Goal: Task Accomplishment & Management: Complete application form

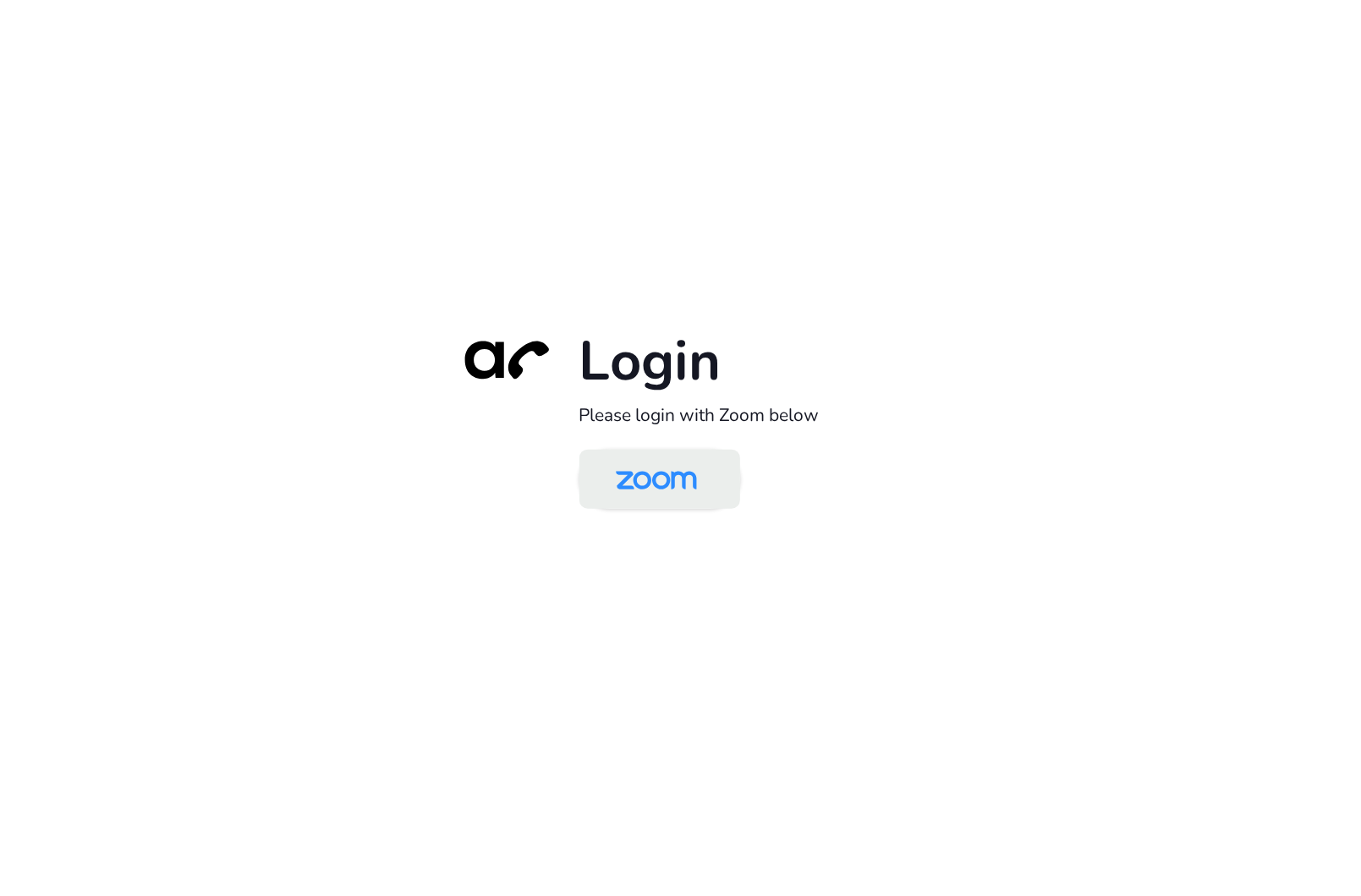
click at [651, 461] on img at bounding box center [656, 480] width 117 height 55
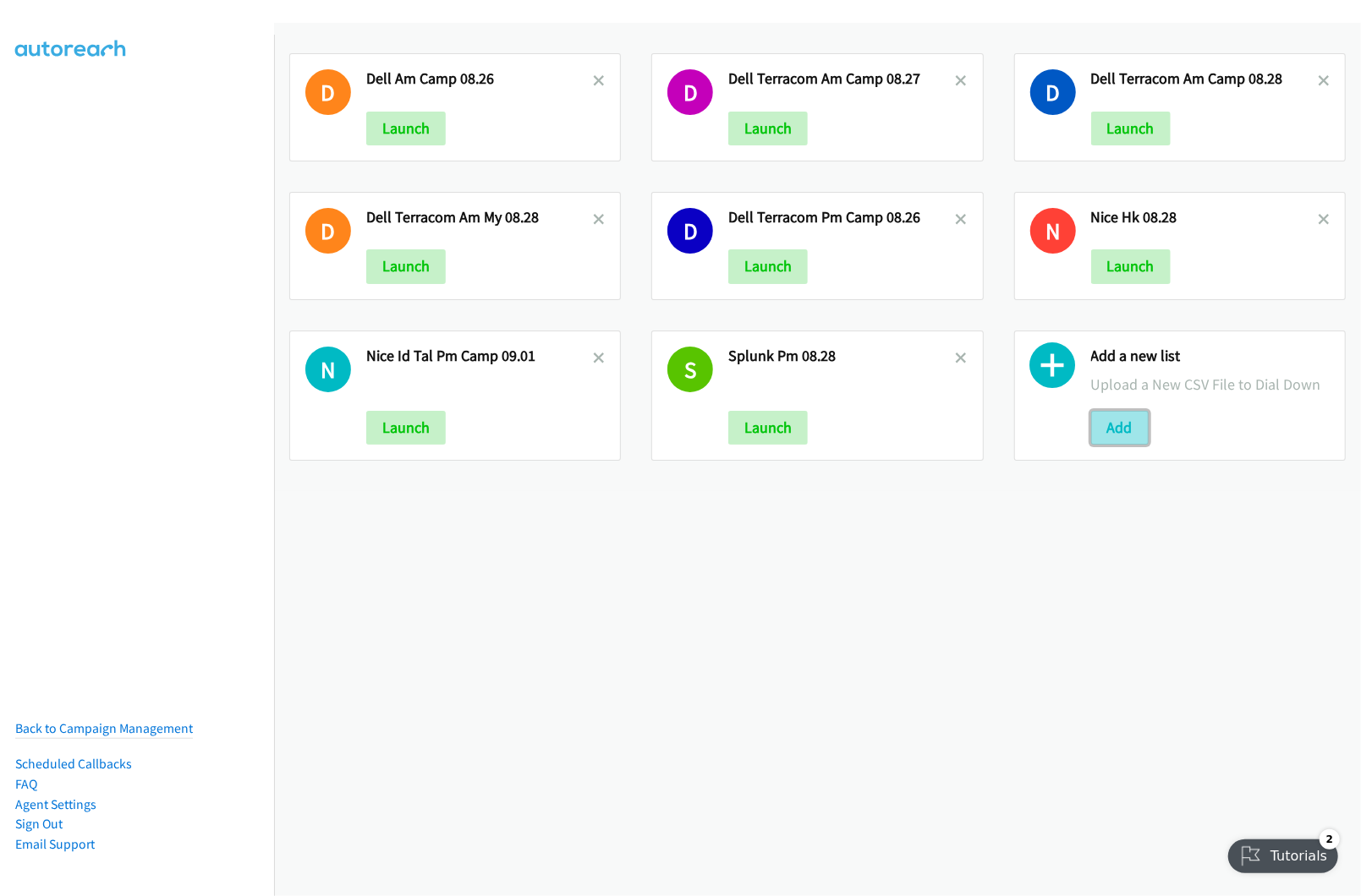
click at [1127, 437] on button "Add" at bounding box center [1120, 428] width 57 height 34
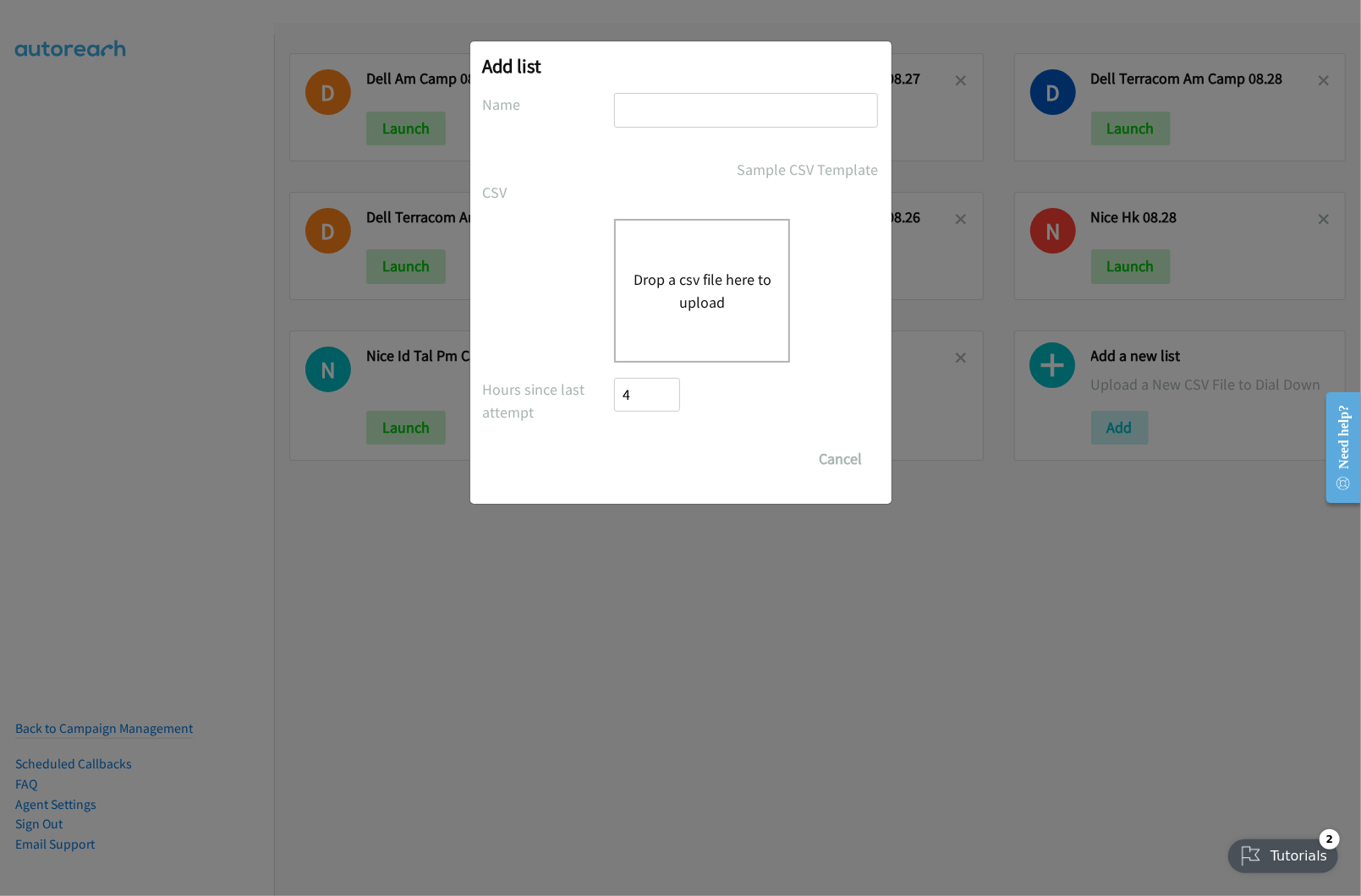
click at [631, 276] on div "Drop a csv file here to upload" at bounding box center [702, 291] width 176 height 144
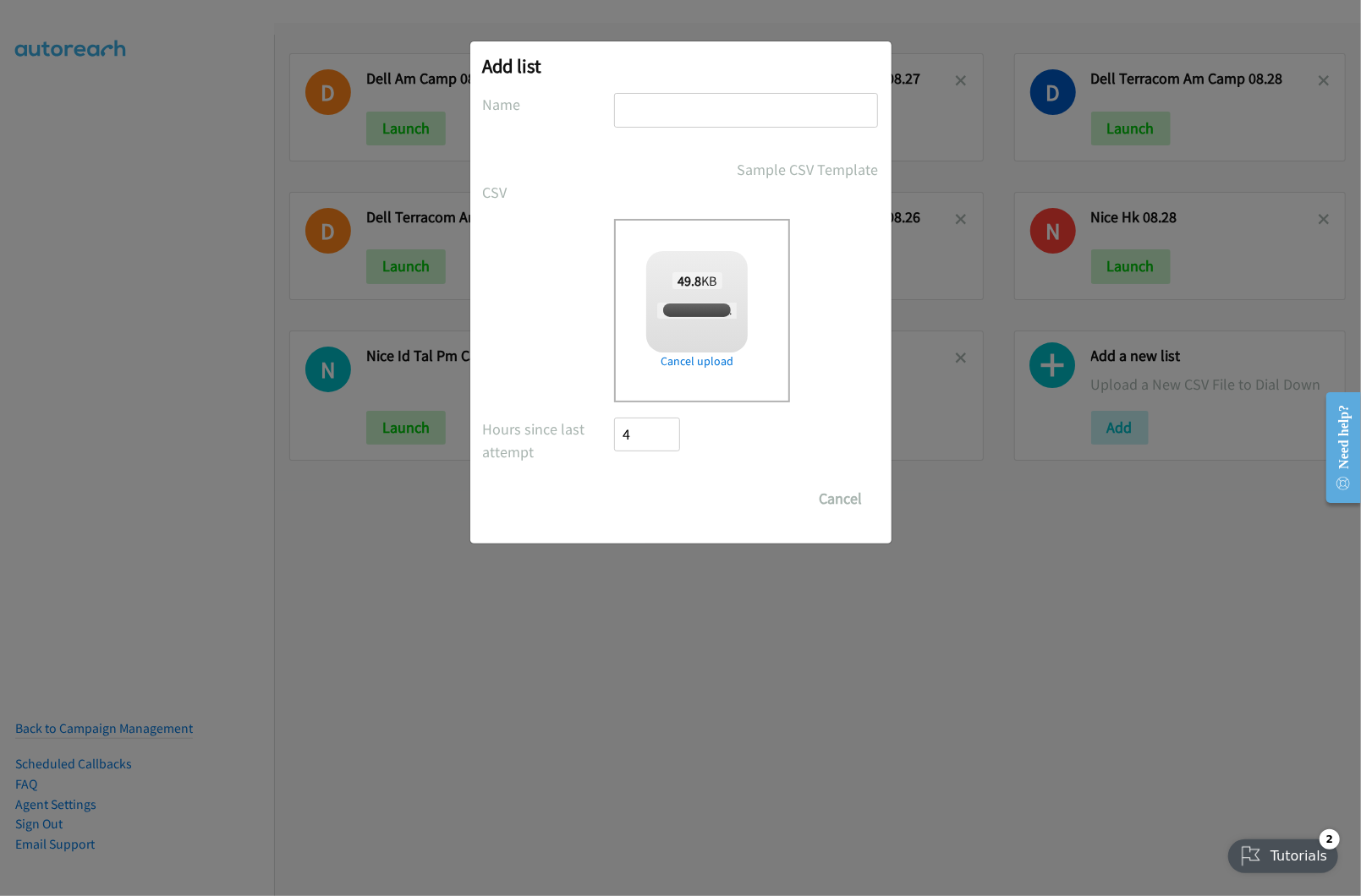
checkbox input "true"
click at [706, 119] on input "text" at bounding box center [746, 110] width 264 height 35
type input "FORTINET TAL AND WS PM 09.02"
click at [660, 501] on input "Save List" at bounding box center [659, 499] width 89 height 34
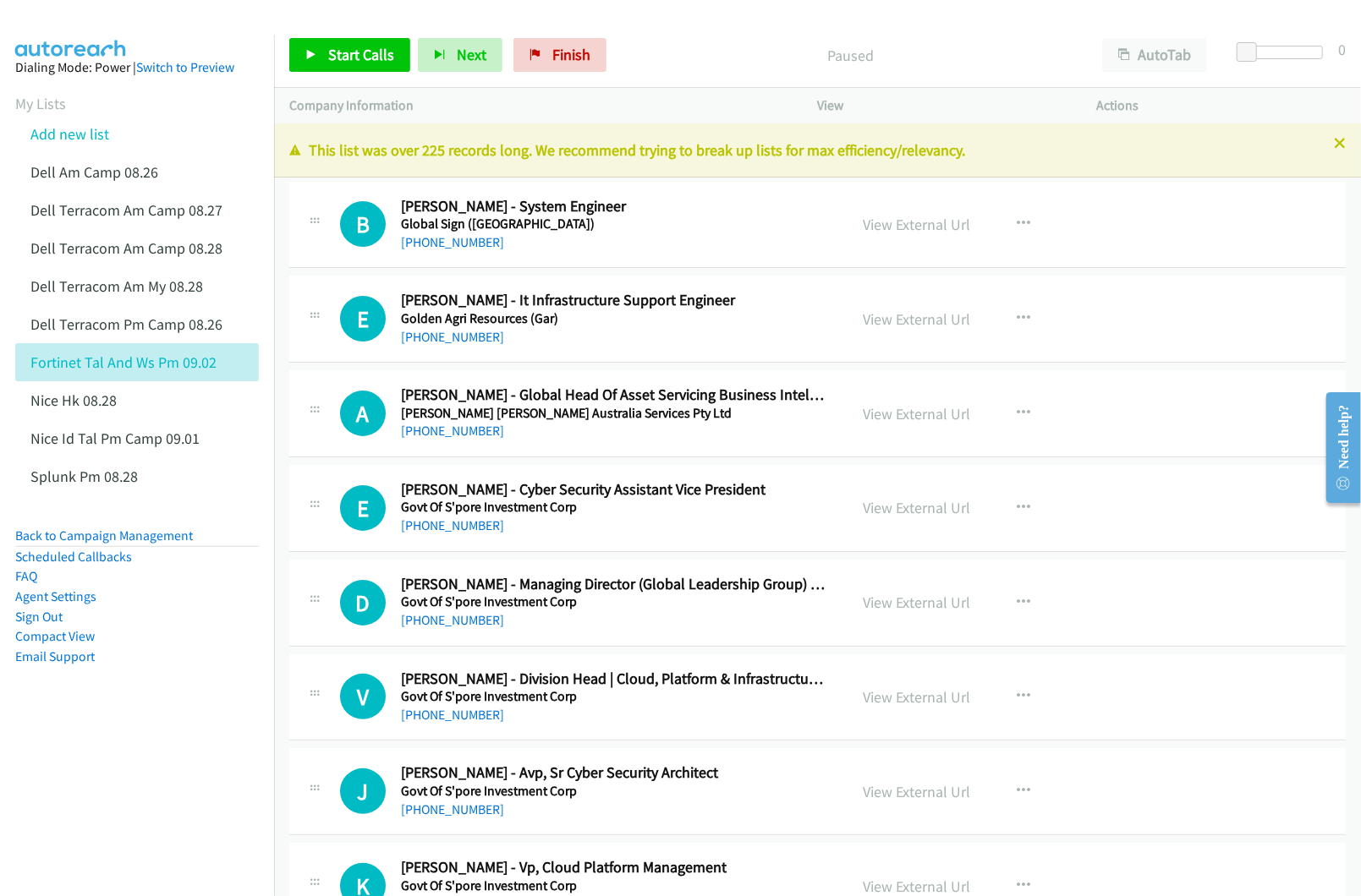
click at [965, 24] on div "Start Calls Pause Next Finish Paused AutoTab AutoTab 0" at bounding box center [817, 55] width 1086 height 66
click at [874, 227] on link "View External Url" at bounding box center [918, 224] width 108 height 20
click at [893, 321] on link "View External Url" at bounding box center [918, 320] width 108 height 20
click at [883, 411] on link "View External Url" at bounding box center [918, 414] width 108 height 20
click at [877, 503] on link "View External Url" at bounding box center [918, 508] width 108 height 20
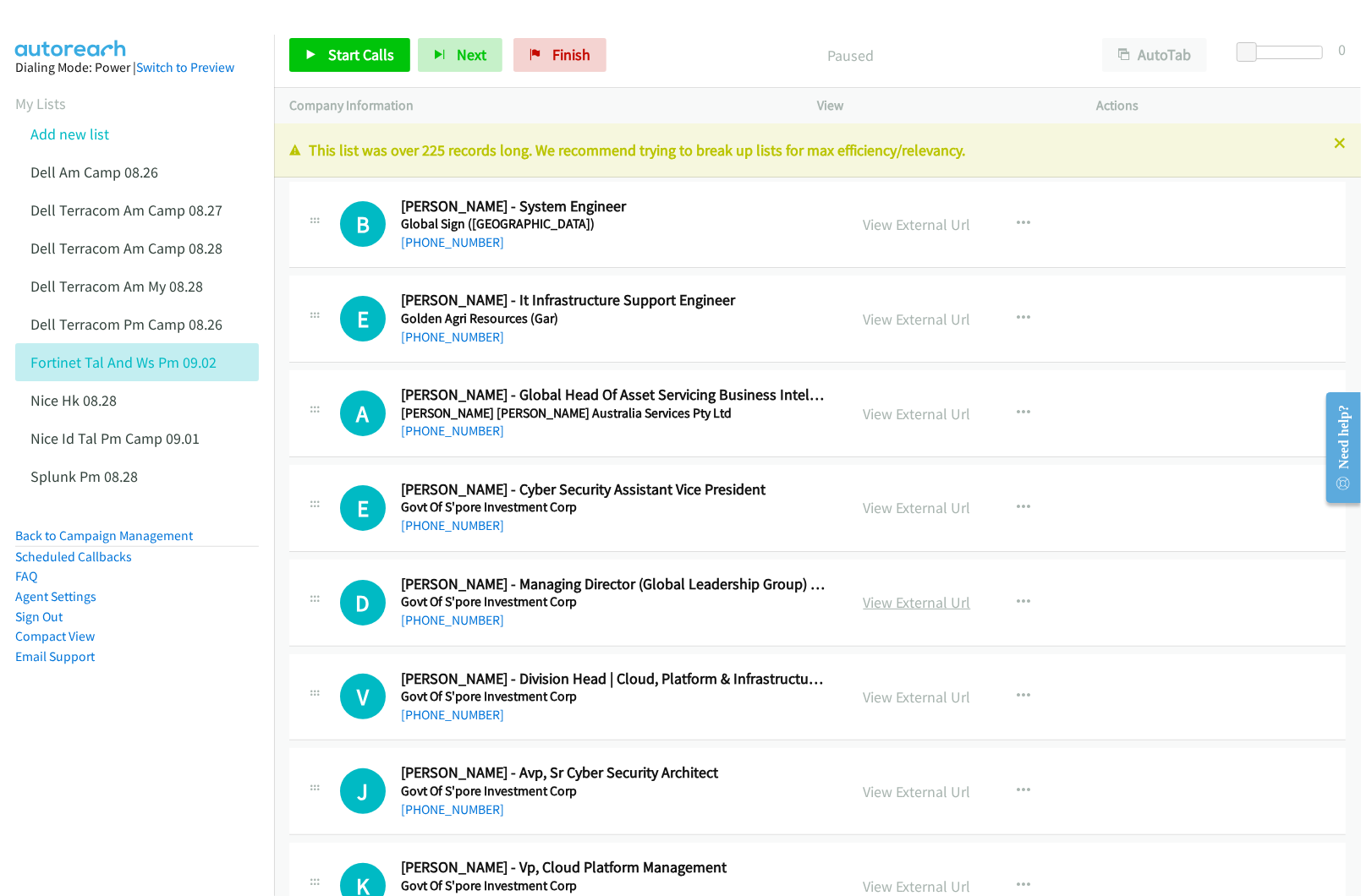
click at [894, 600] on link "View External Url" at bounding box center [918, 602] width 108 height 20
click at [881, 693] on link "View External Url" at bounding box center [918, 698] width 108 height 20
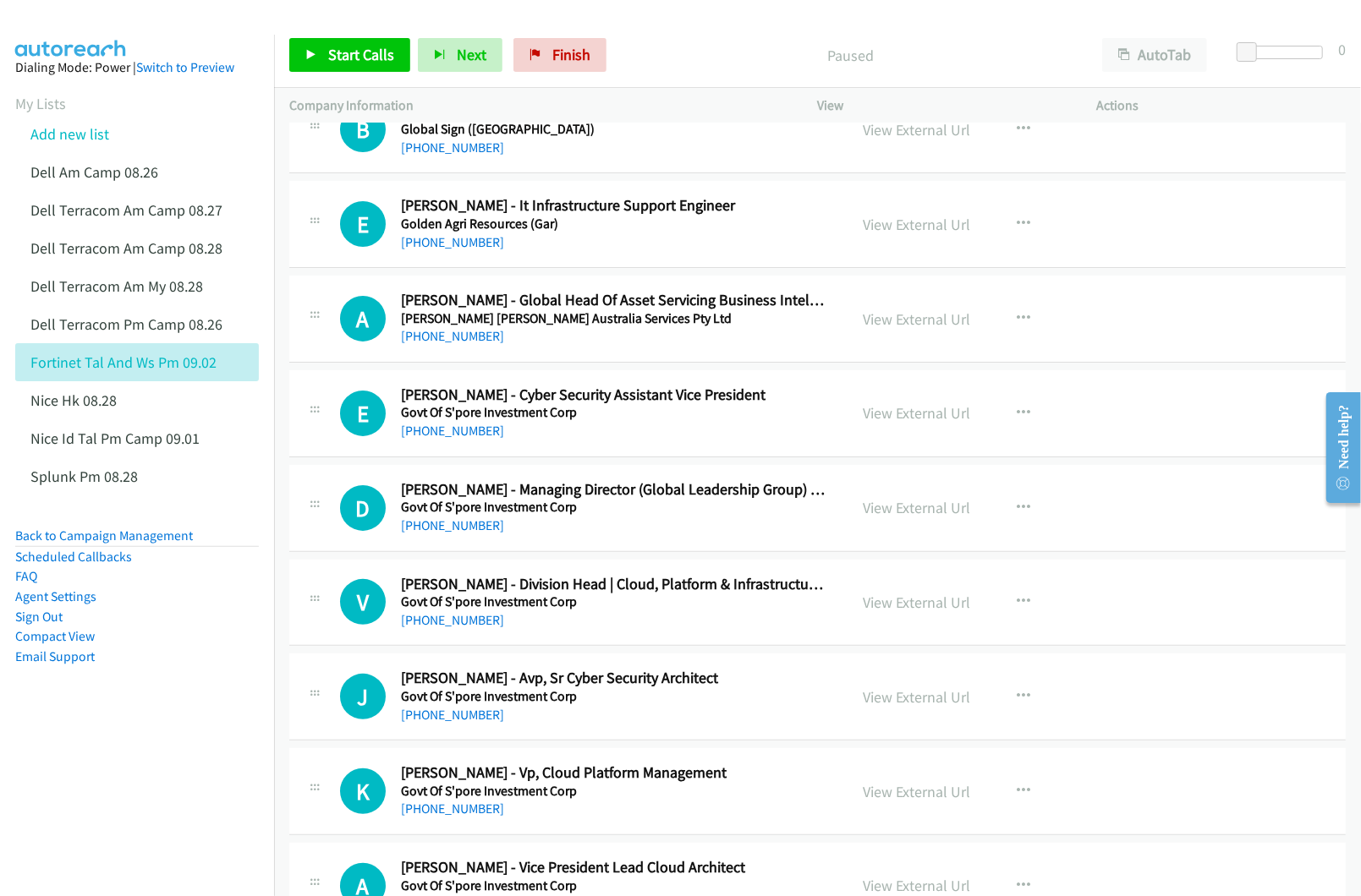
scroll to position [112, 0]
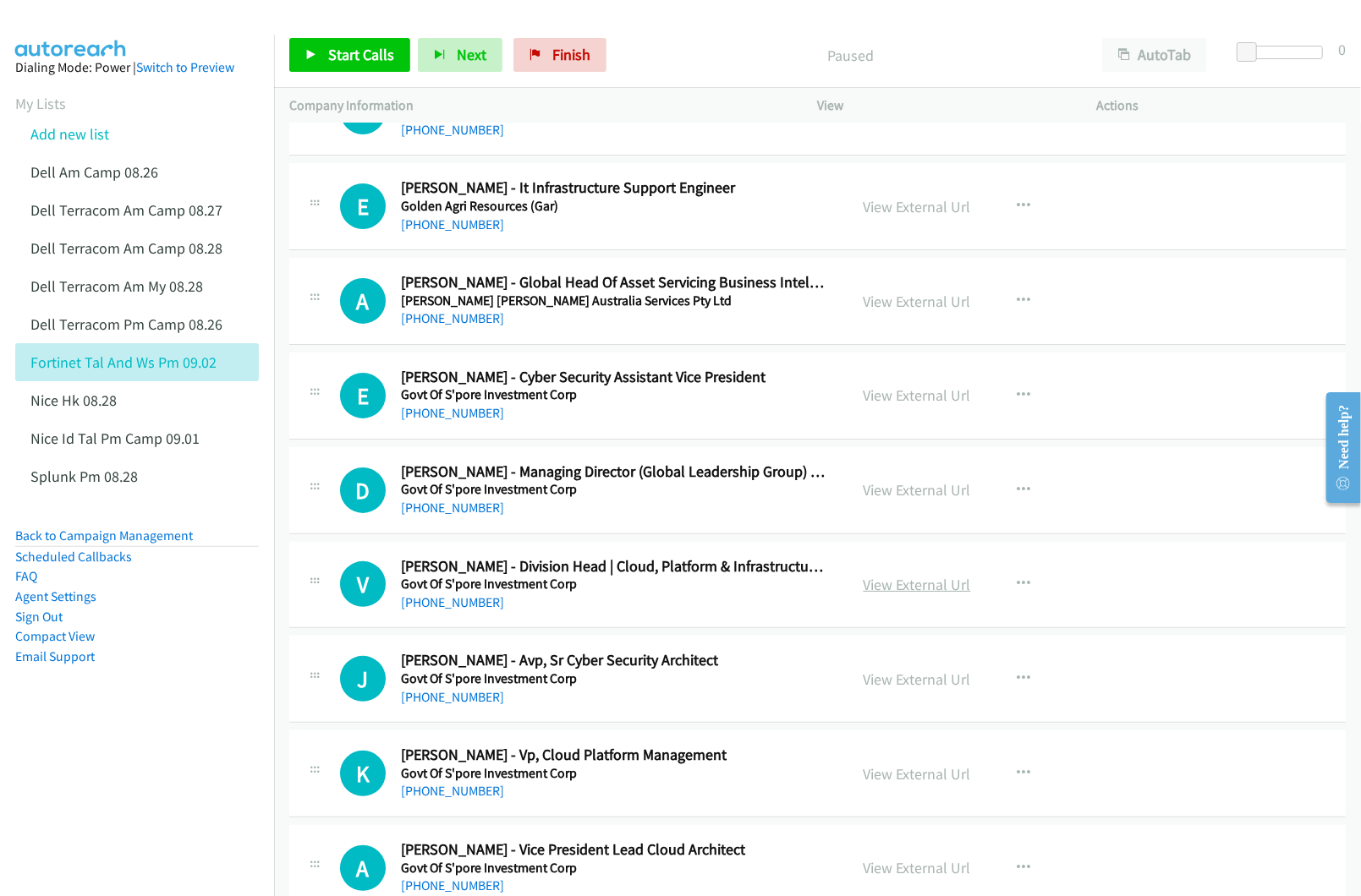
click at [882, 585] on link "View External Url" at bounding box center [918, 585] width 108 height 20
click at [881, 677] on link "View External Url" at bounding box center [918, 680] width 108 height 20
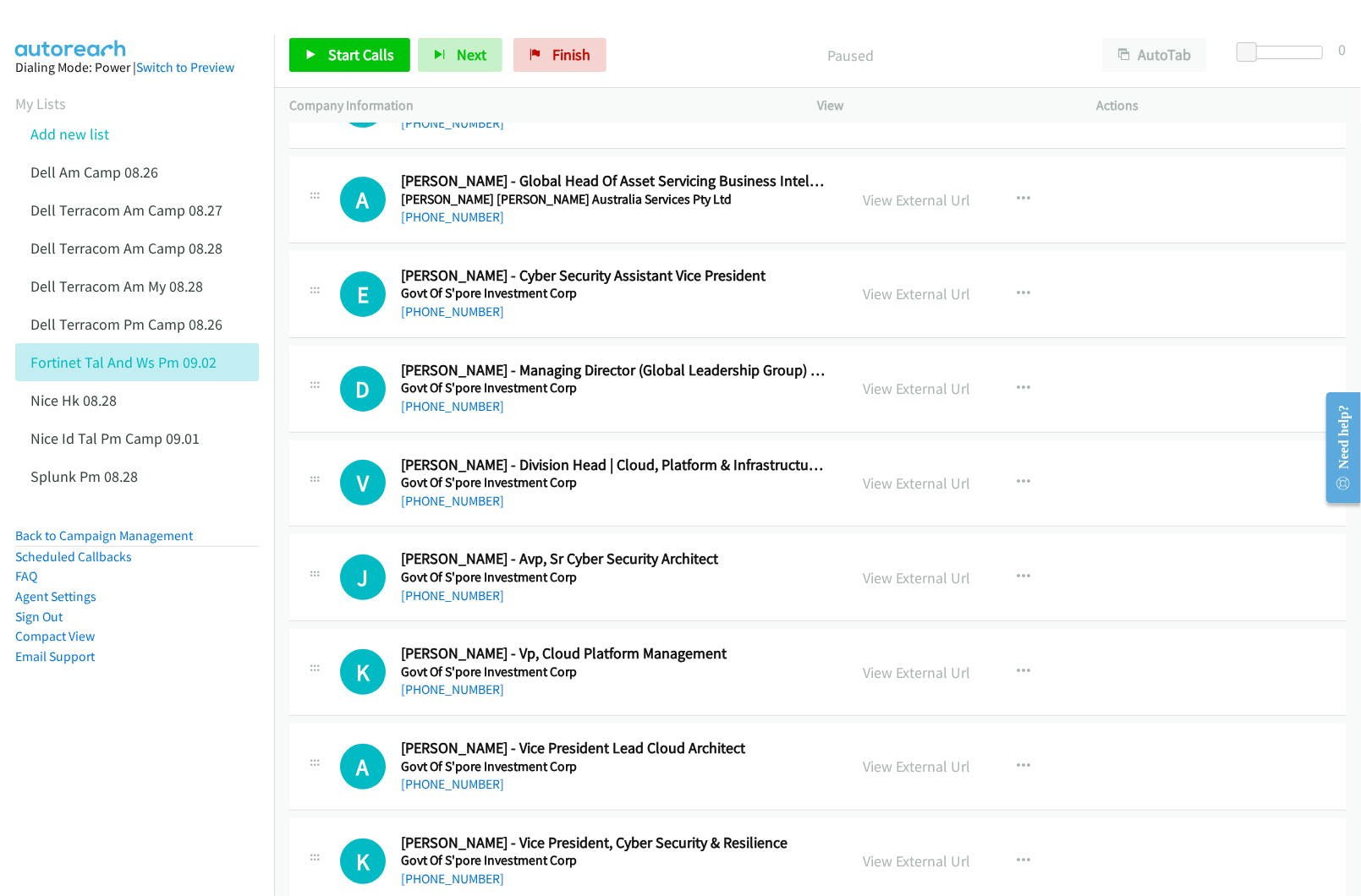
scroll to position [225, 0]
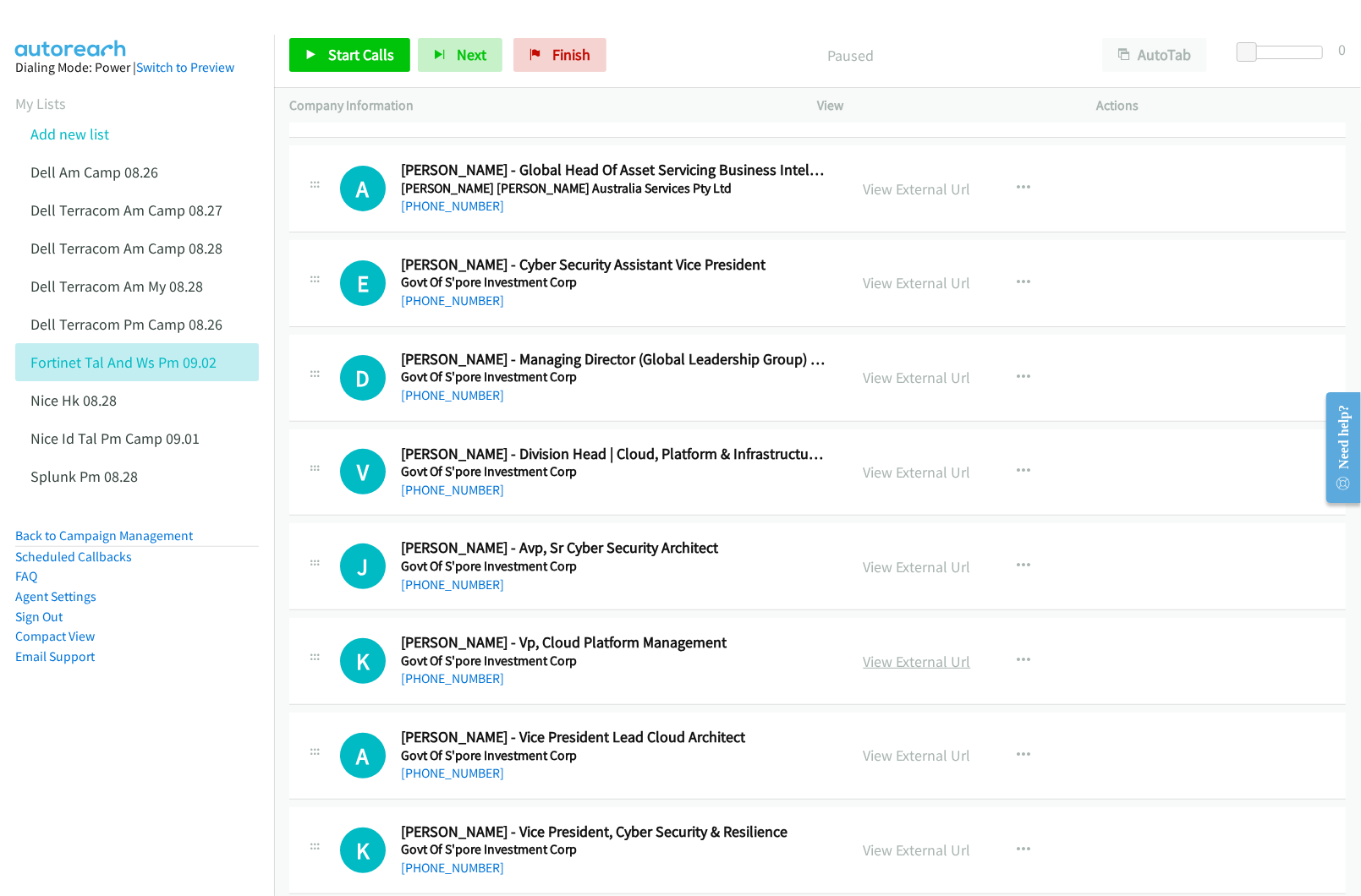
click at [865, 657] on link "View External Url" at bounding box center [918, 662] width 108 height 20
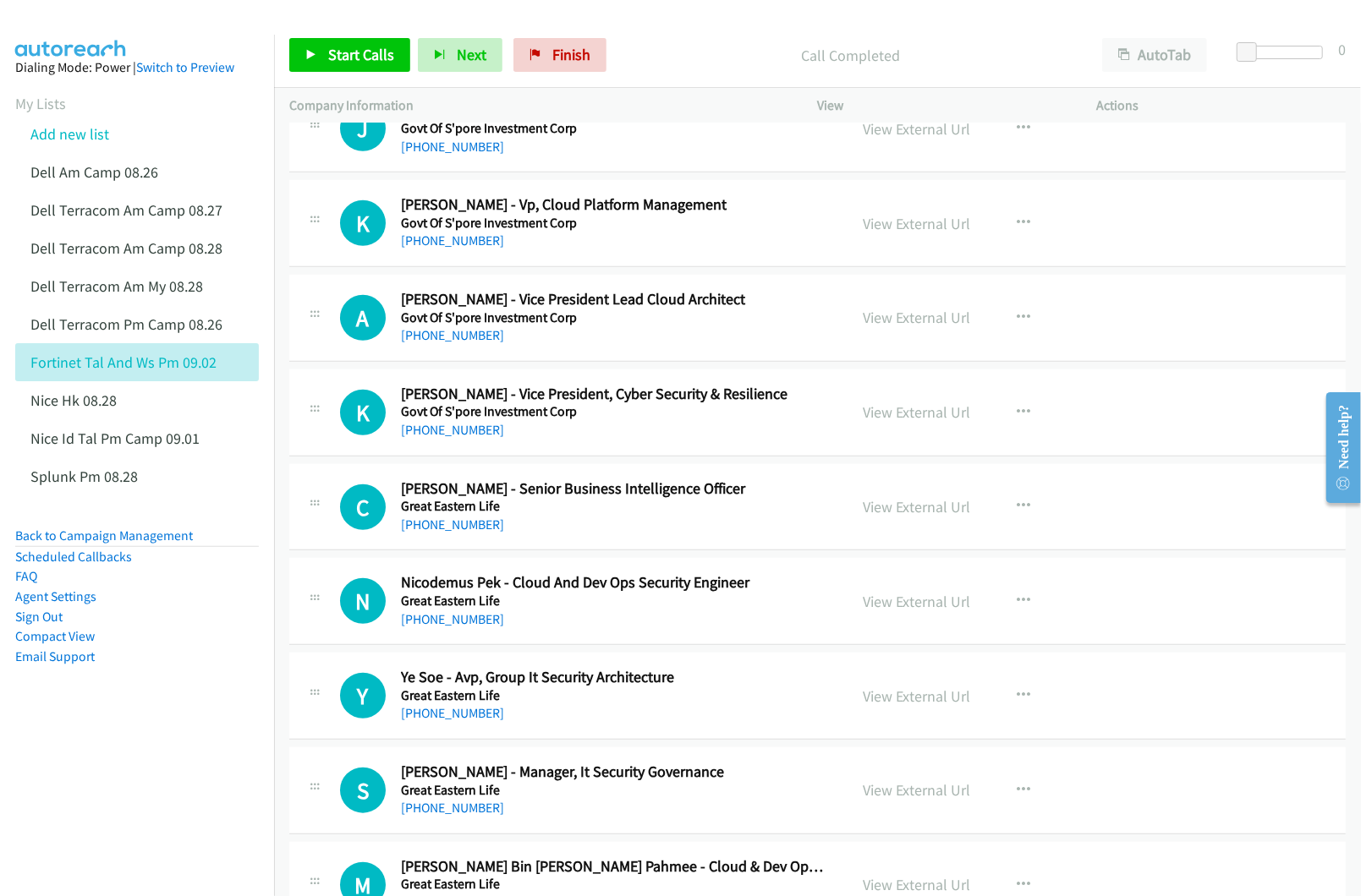
scroll to position [677, 0]
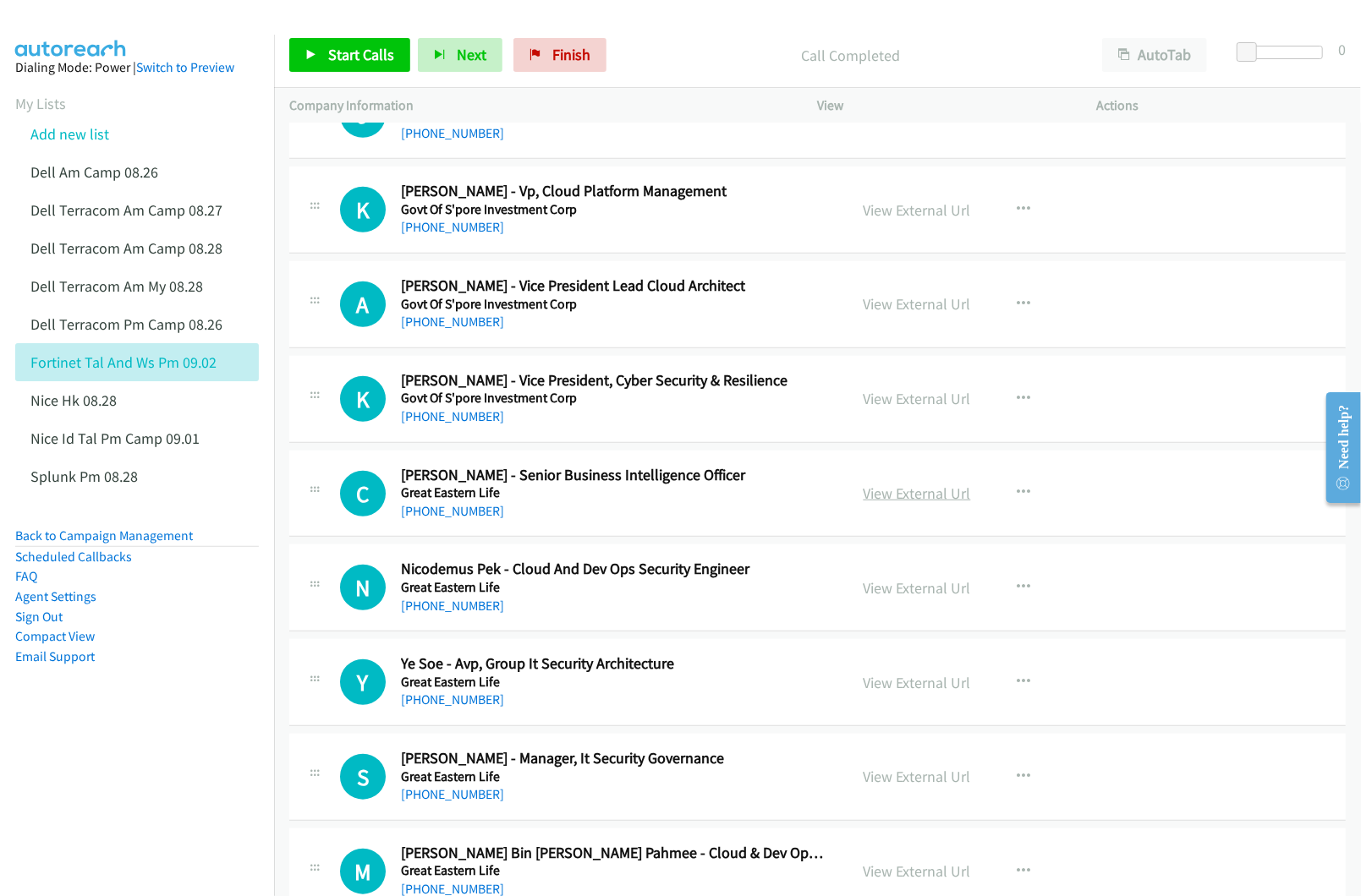
click at [884, 496] on link "View External Url" at bounding box center [918, 494] width 108 height 20
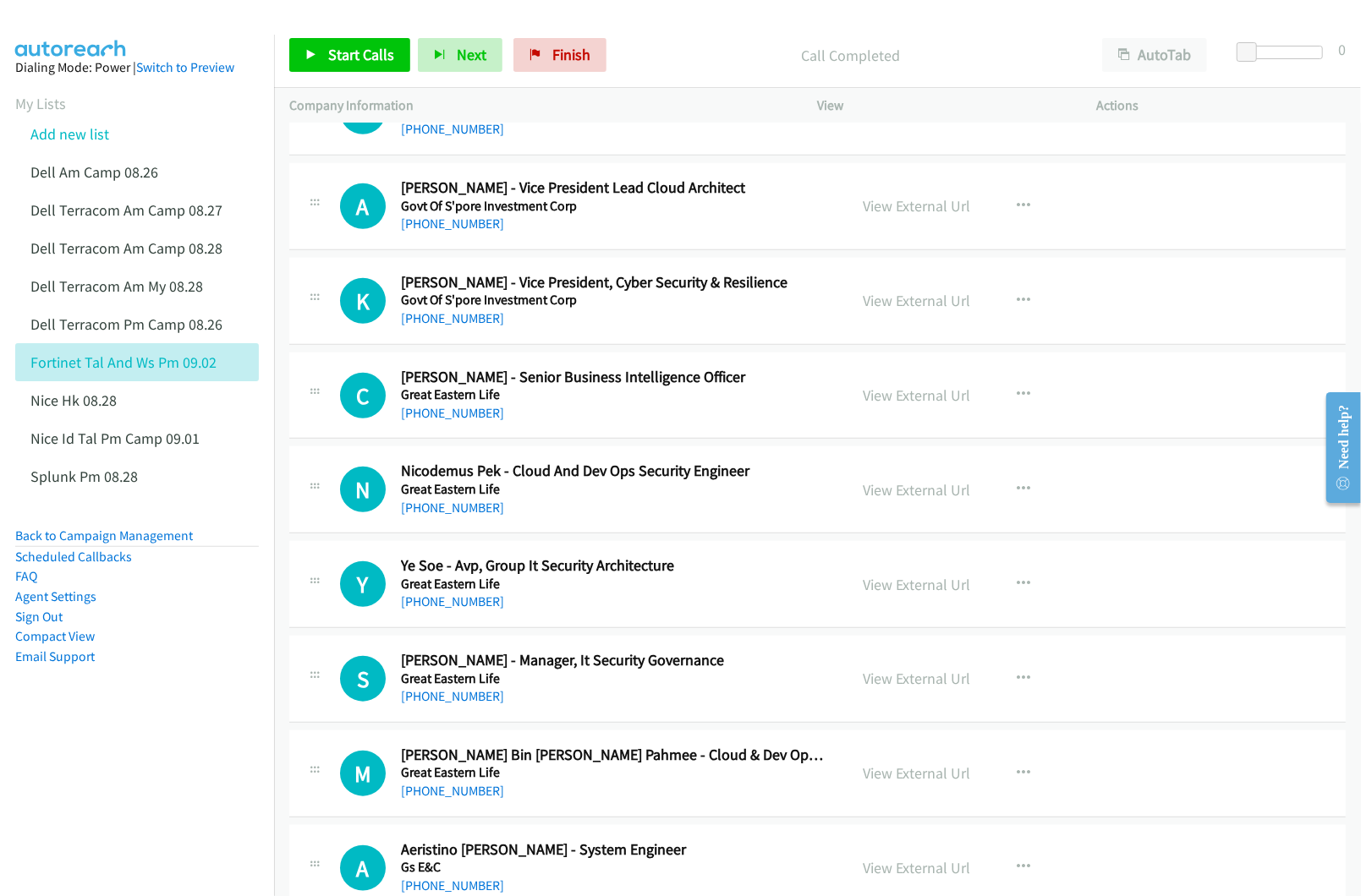
scroll to position [789, 0]
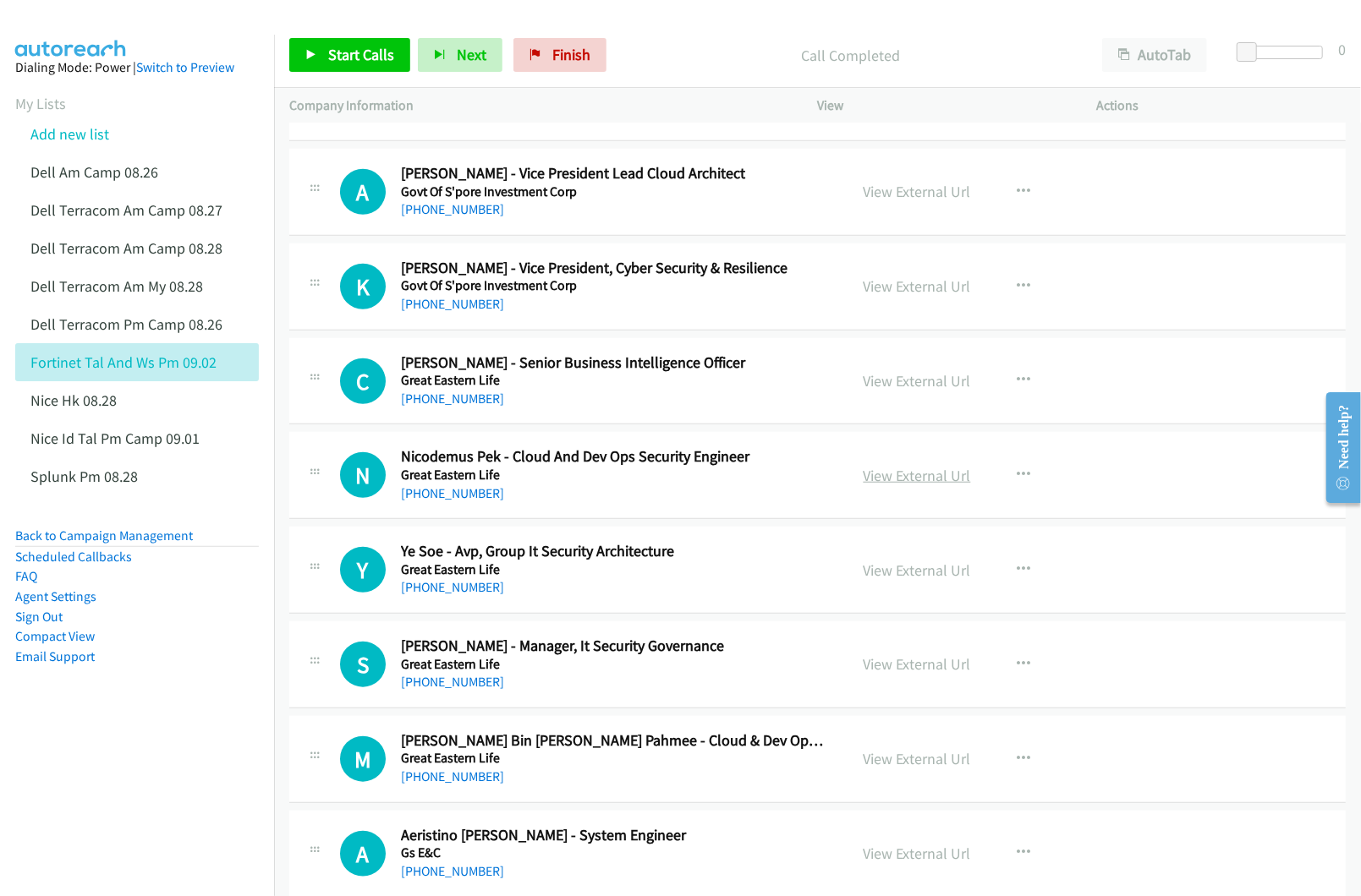
click at [884, 479] on link "View External Url" at bounding box center [918, 476] width 108 height 20
click at [920, 569] on link "View External Url" at bounding box center [918, 570] width 108 height 20
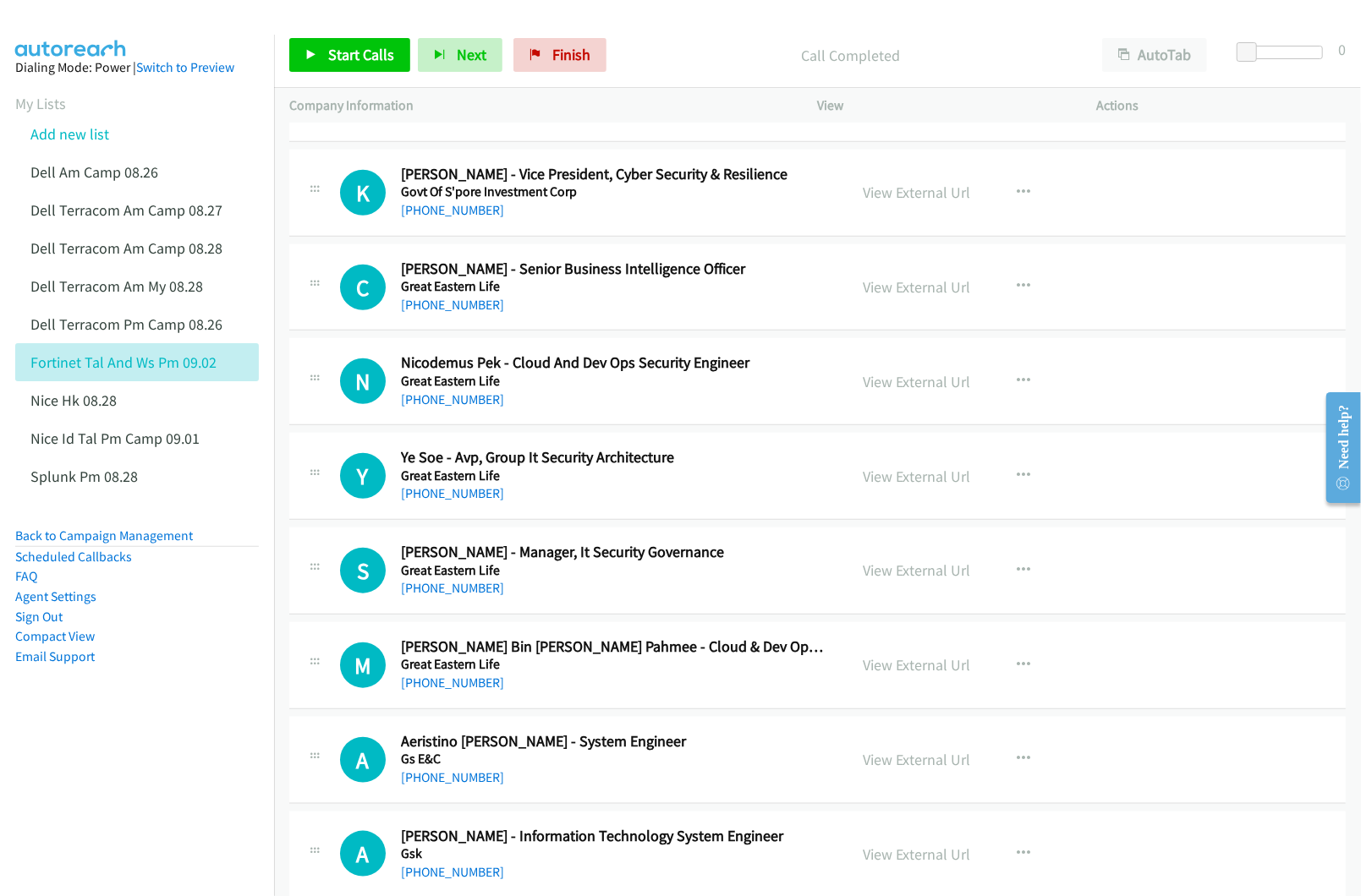
scroll to position [901, 0]
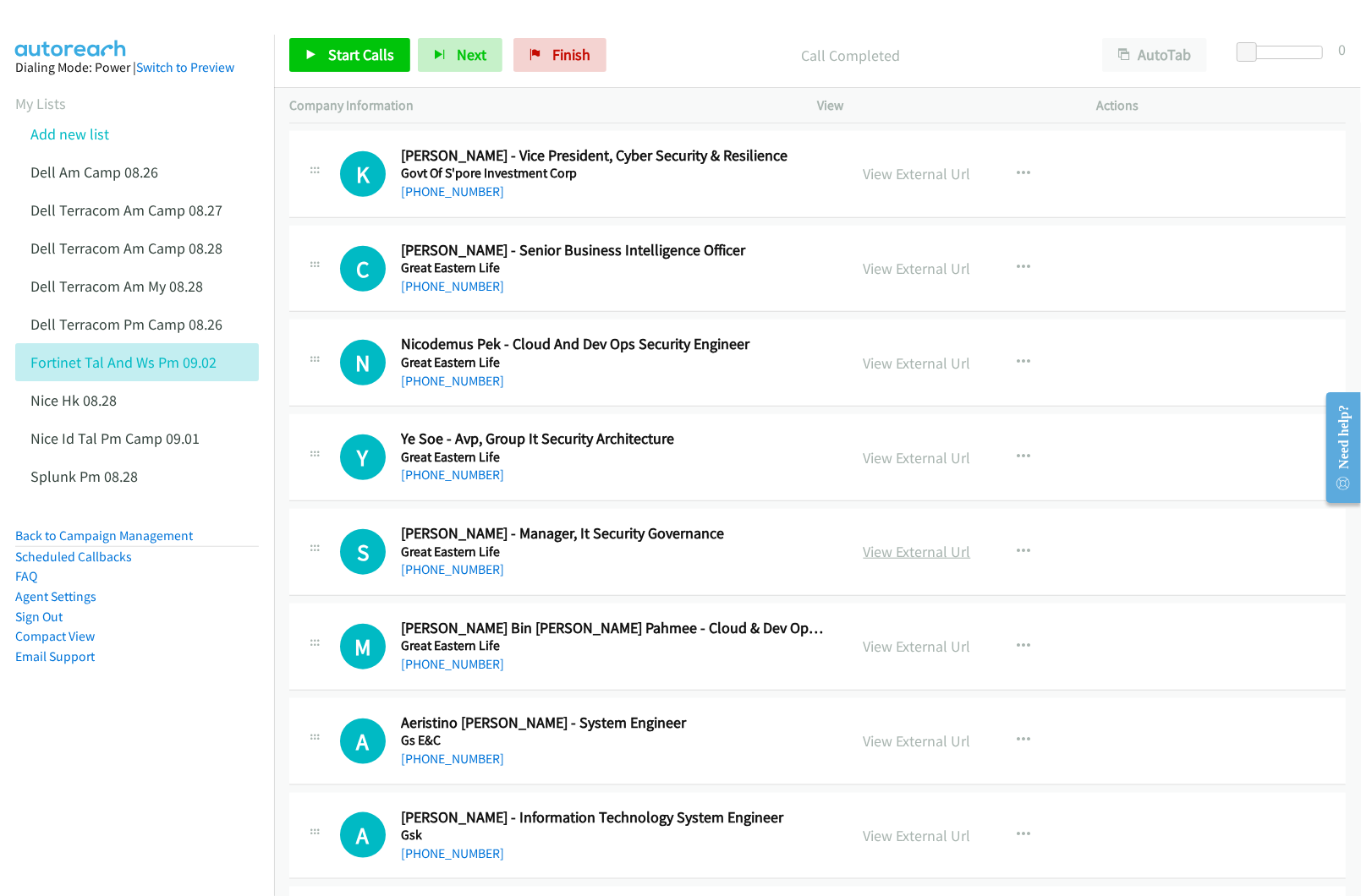
click at [910, 558] on link "View External Url" at bounding box center [918, 552] width 108 height 20
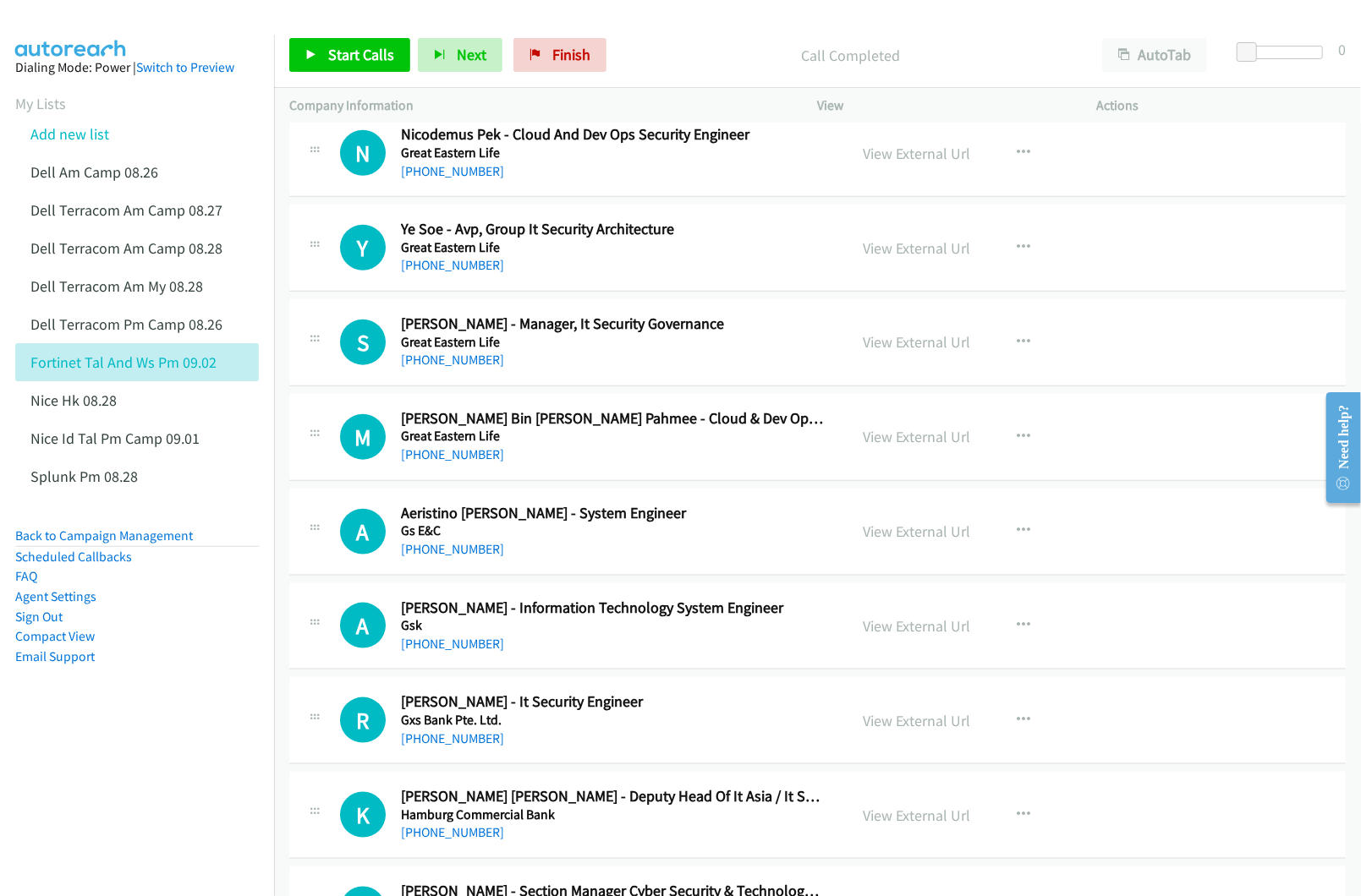
scroll to position [1128, 0]
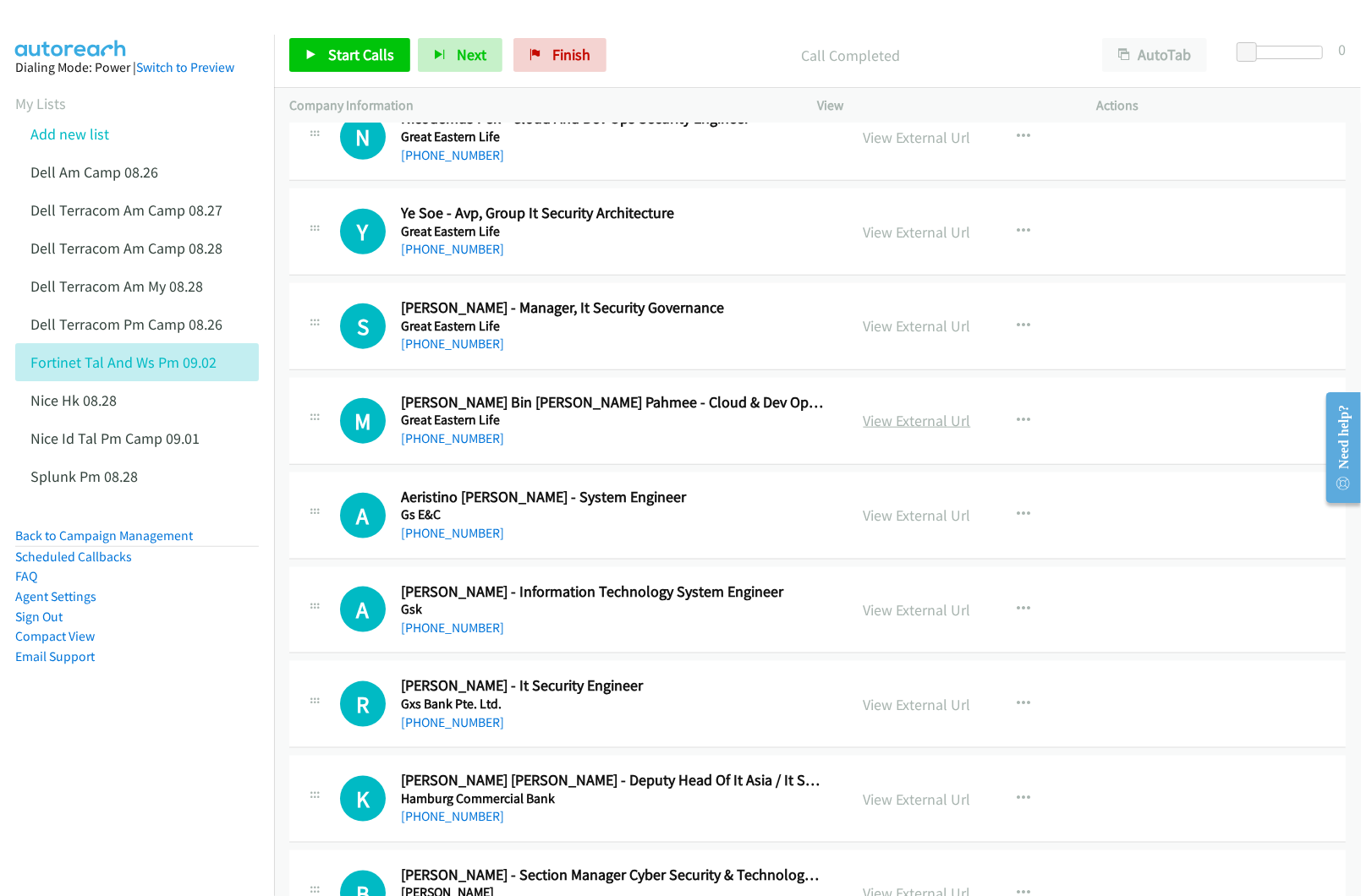
click at [901, 420] on link "View External Url" at bounding box center [918, 421] width 108 height 20
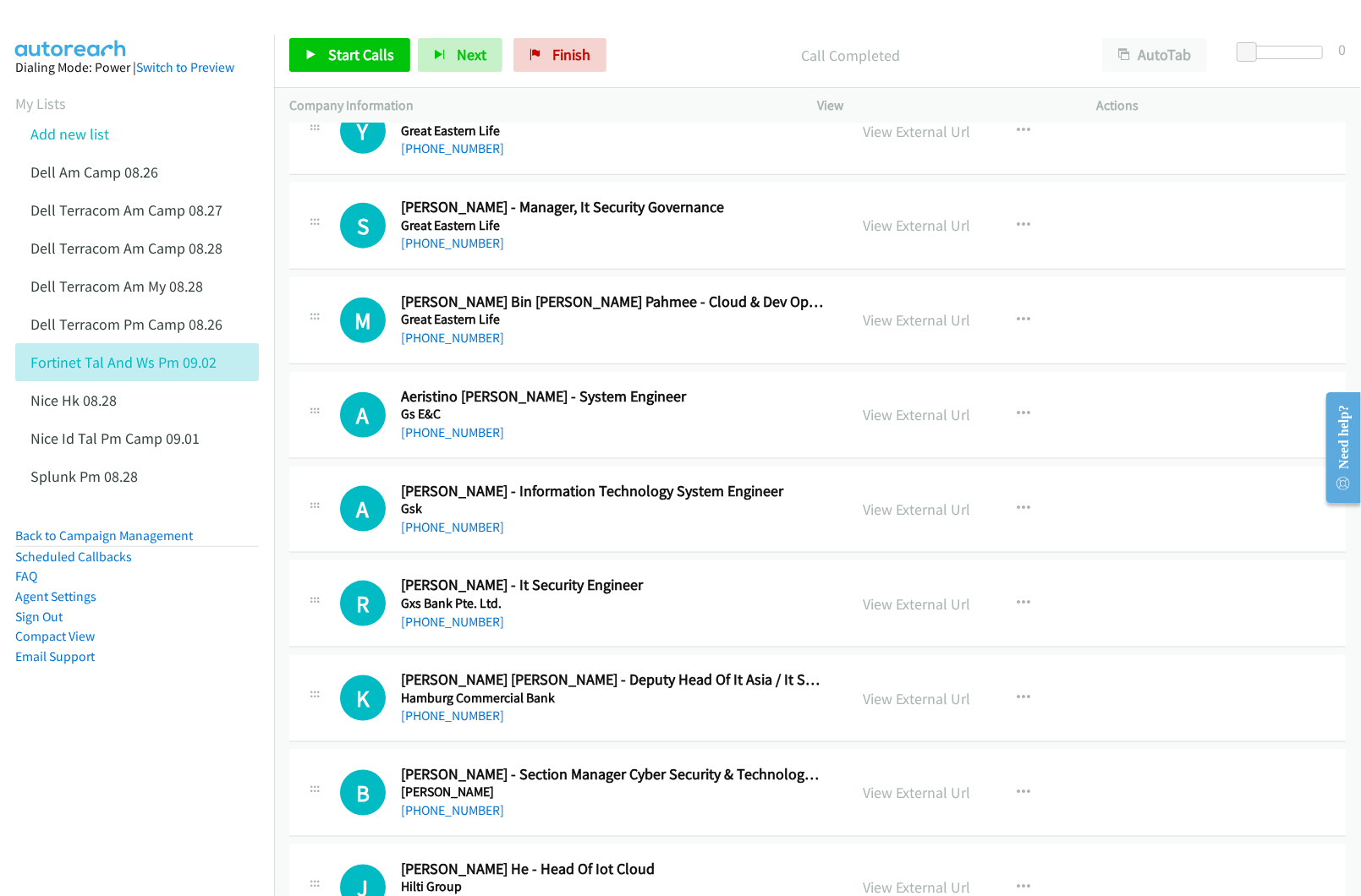
scroll to position [1240, 0]
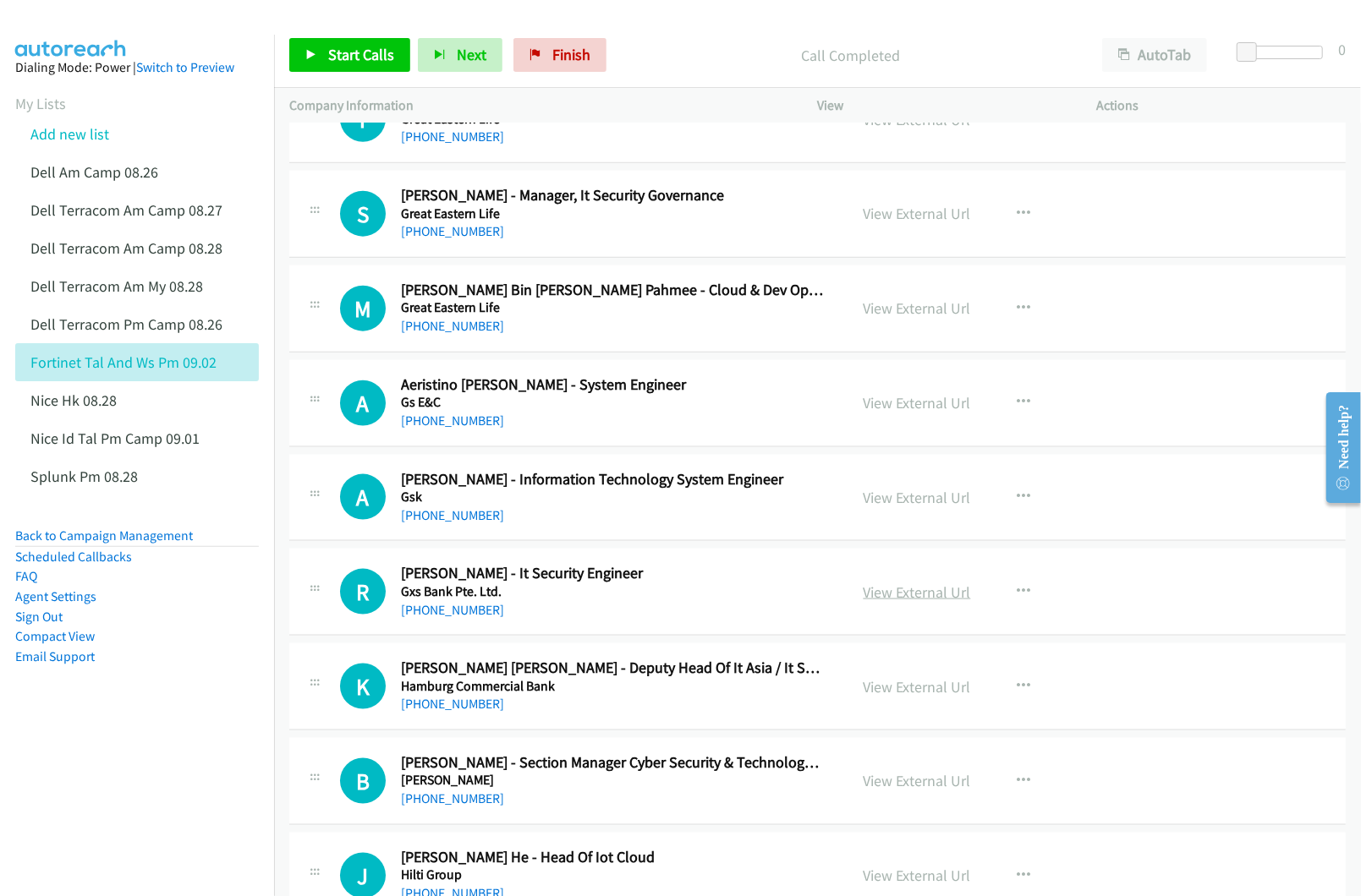
click at [900, 590] on link "View External Url" at bounding box center [918, 593] width 108 height 20
click at [882, 408] on link "View External Url" at bounding box center [918, 403] width 108 height 20
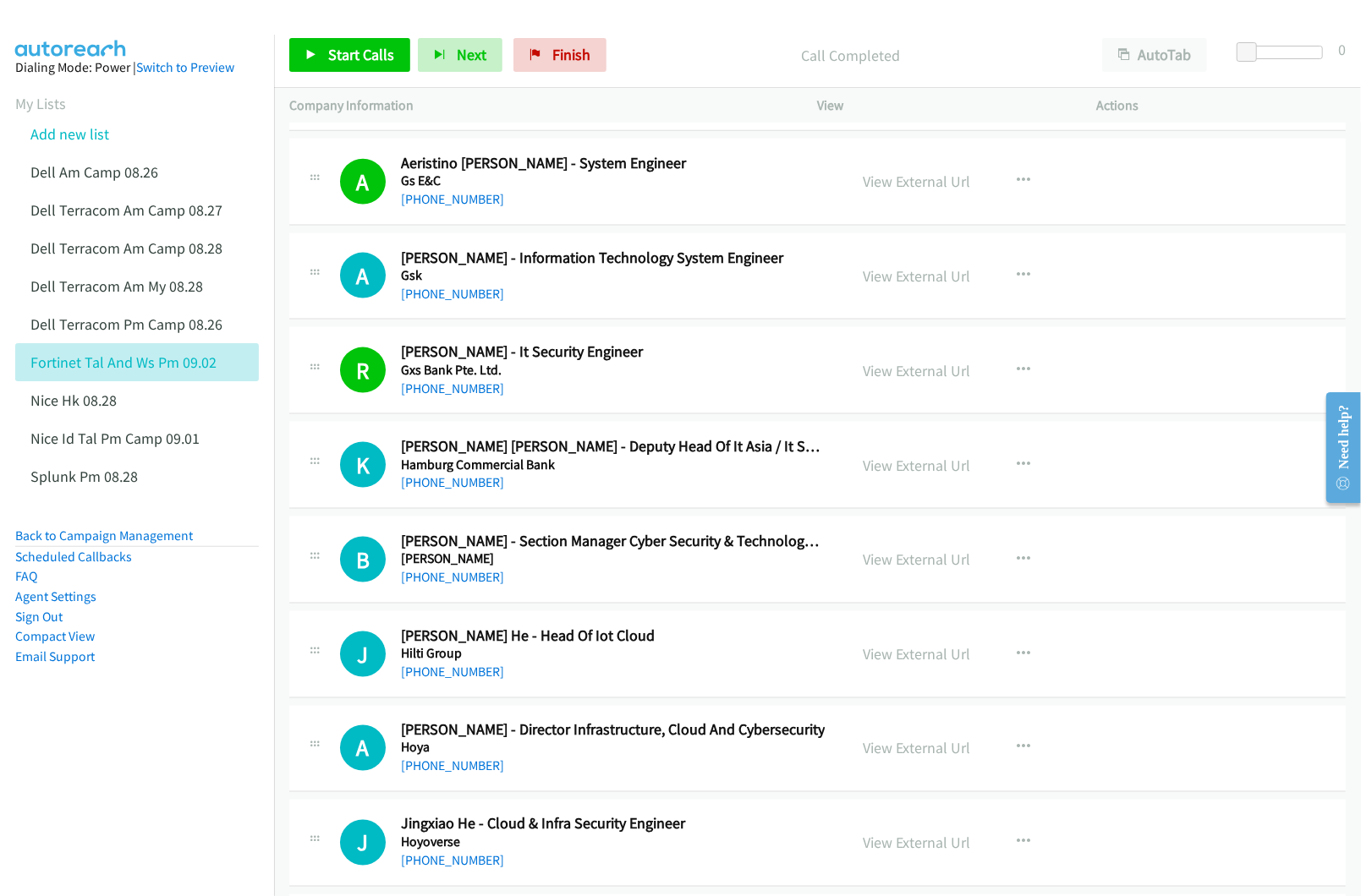
scroll to position [1465, 0]
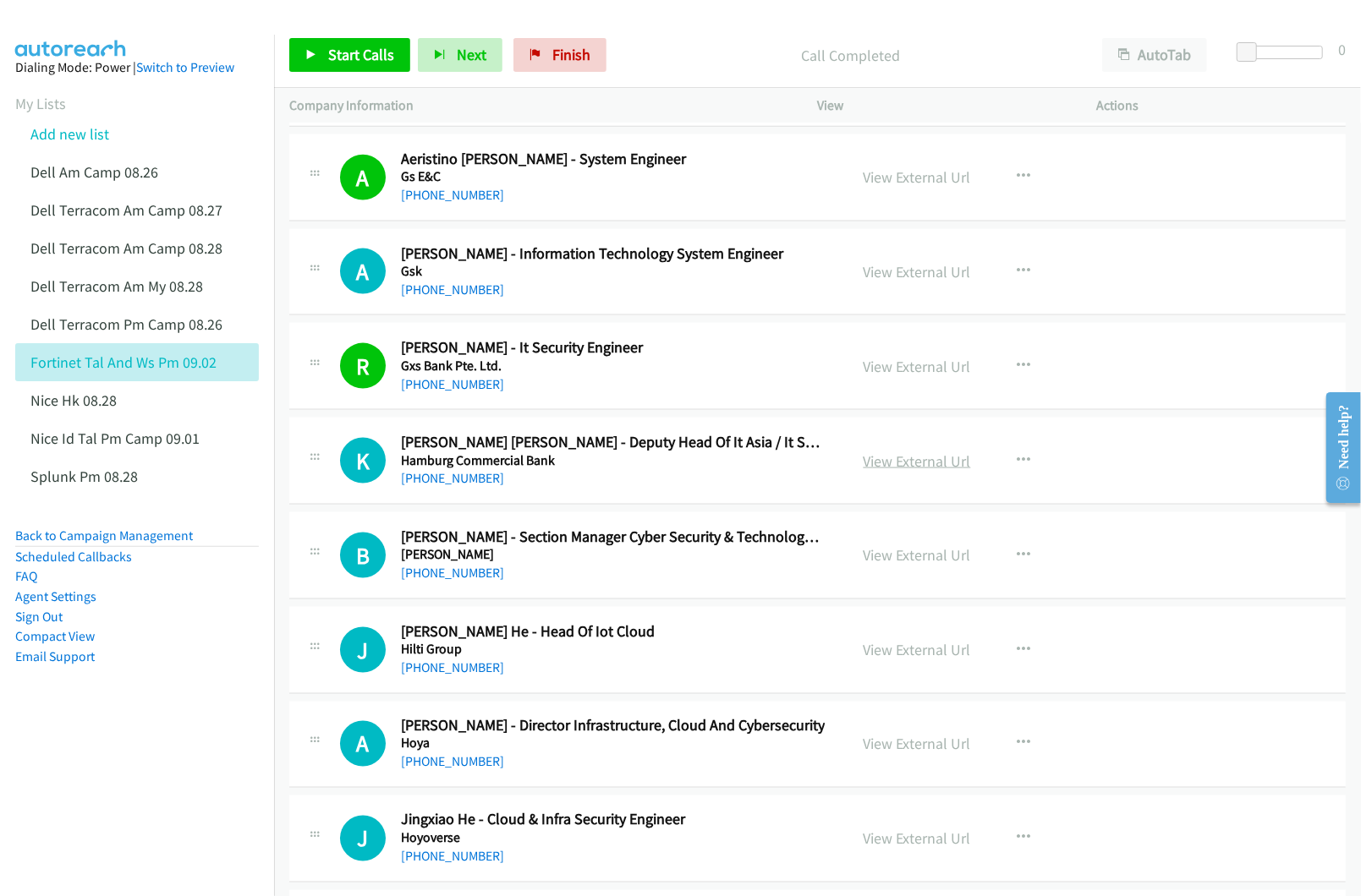
click at [917, 461] on link "View External Url" at bounding box center [918, 461] width 108 height 20
click at [903, 562] on link "View External Url" at bounding box center [918, 556] width 108 height 20
click at [920, 651] on link "View External Url" at bounding box center [918, 650] width 108 height 20
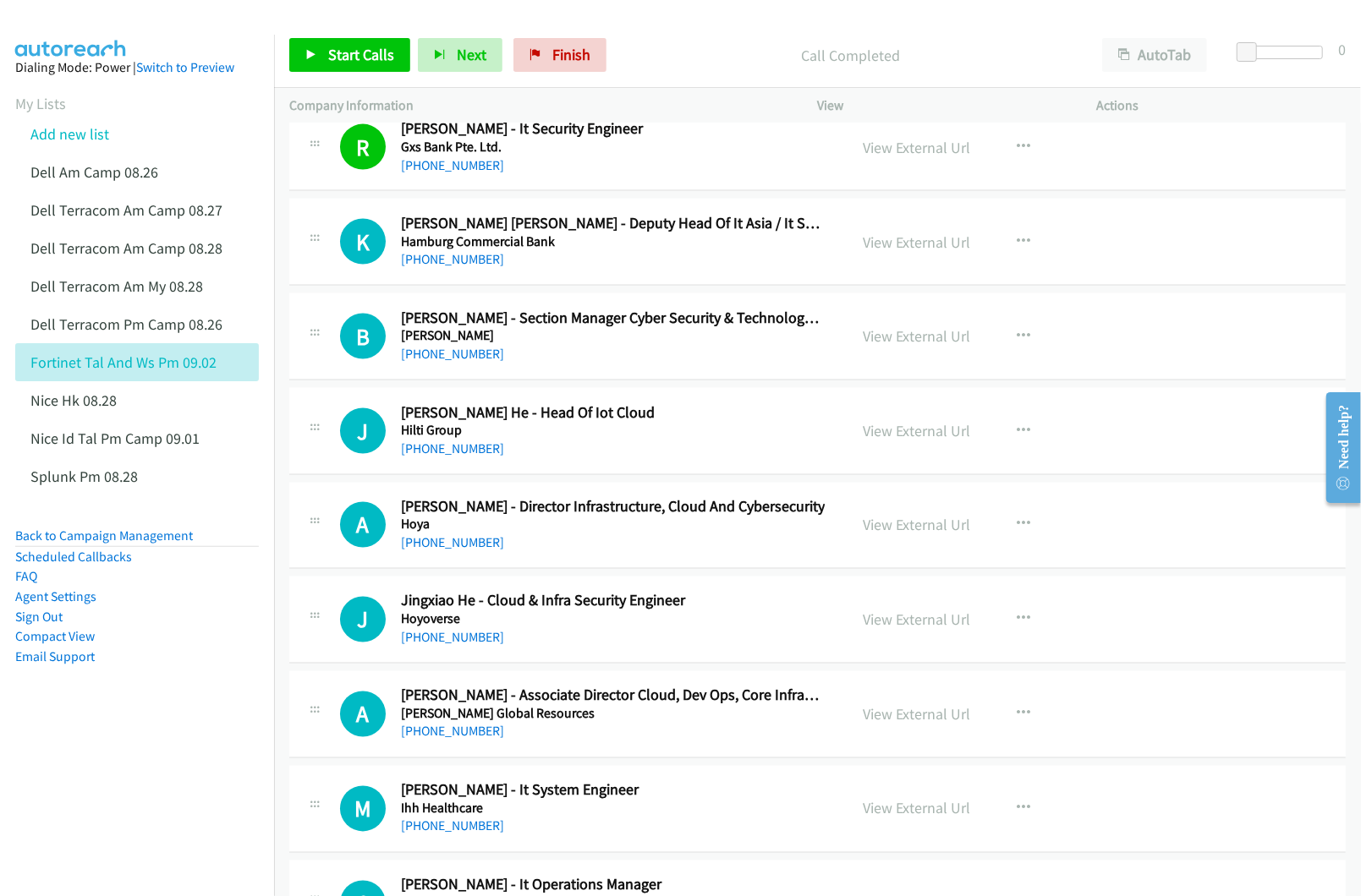
scroll to position [1691, 0]
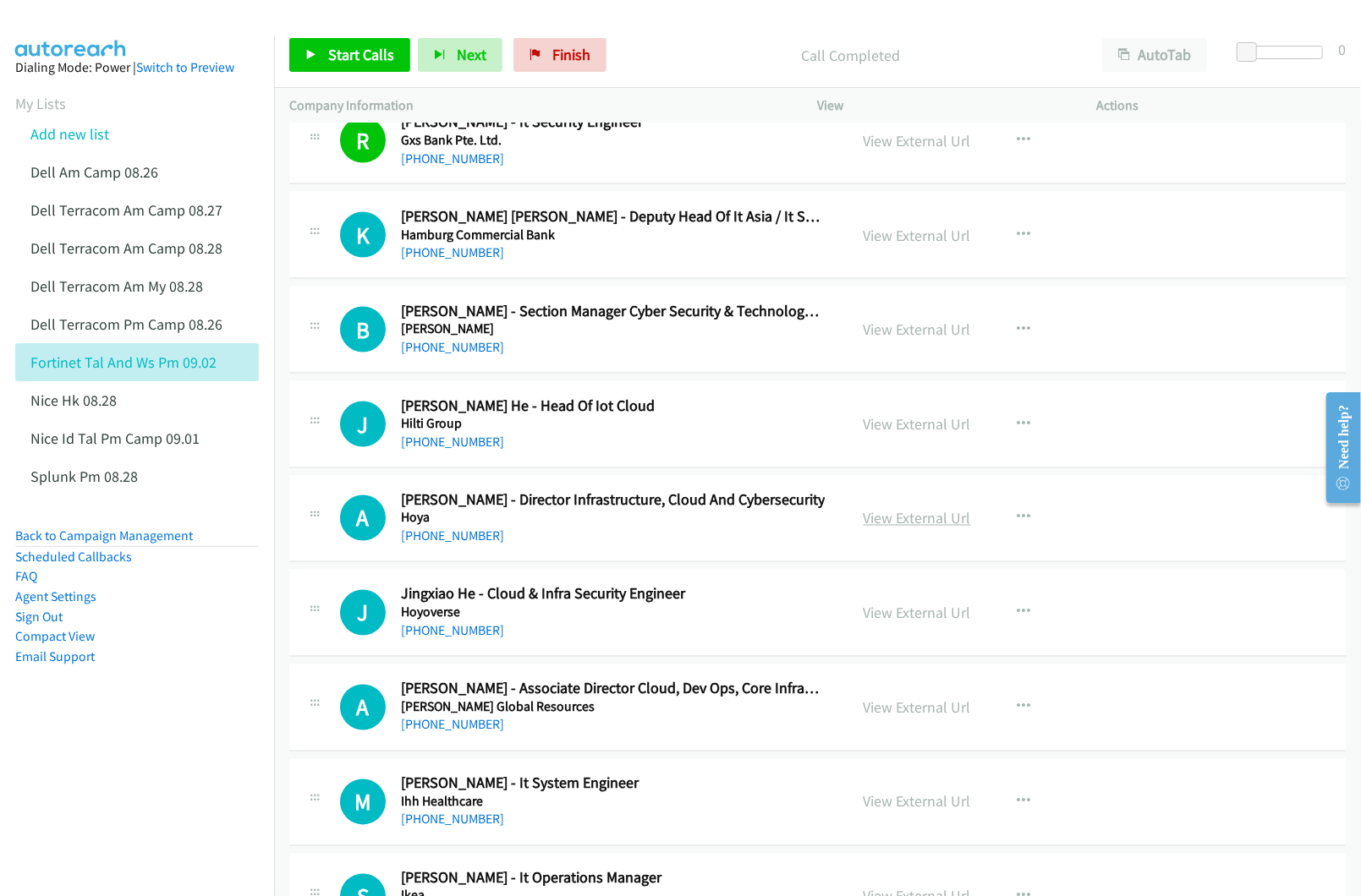
click at [881, 517] on link "View External Url" at bounding box center [918, 519] width 108 height 20
click at [886, 623] on link "View External Url" at bounding box center [918, 614] width 108 height 20
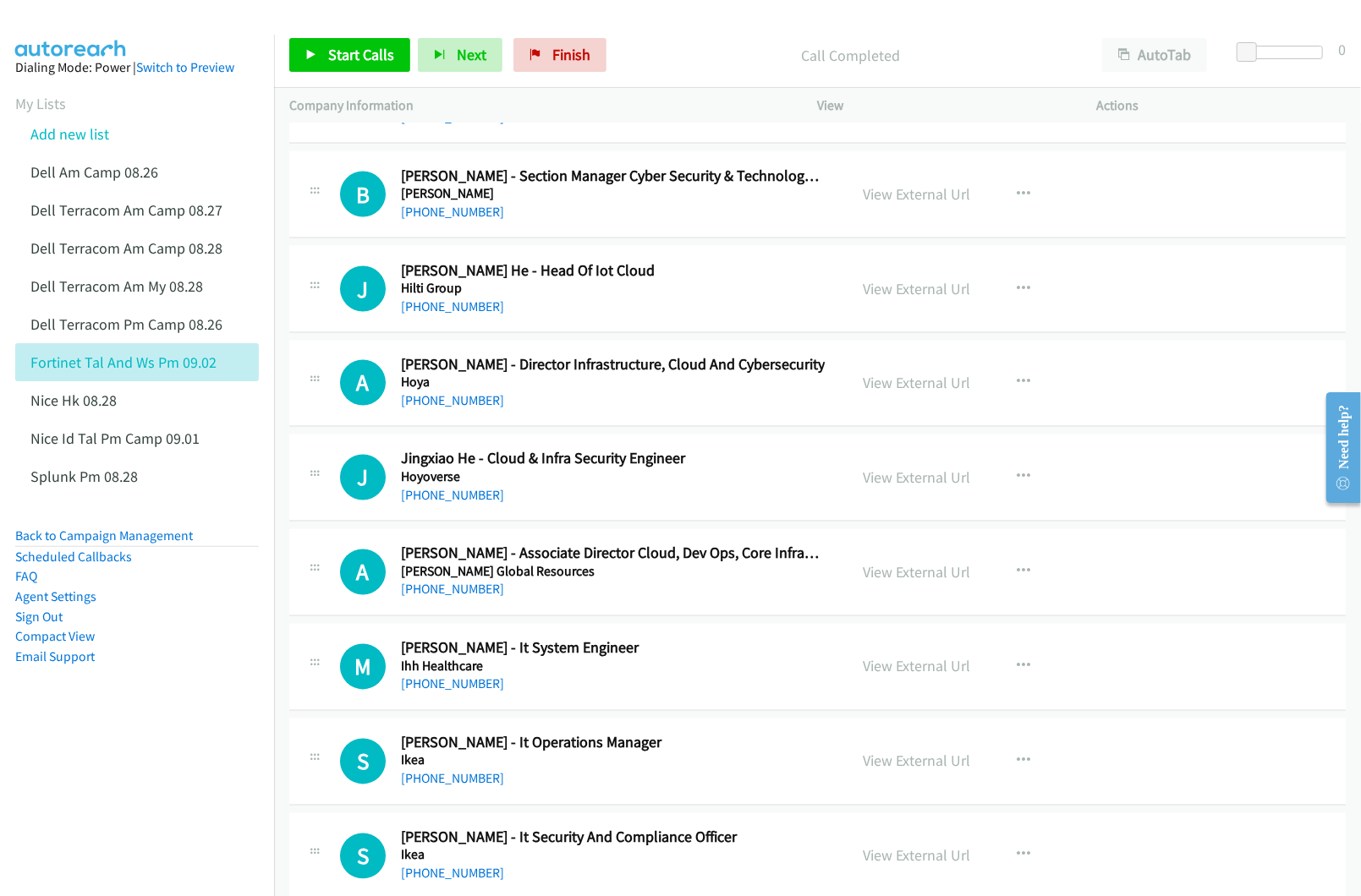
scroll to position [1916, 0]
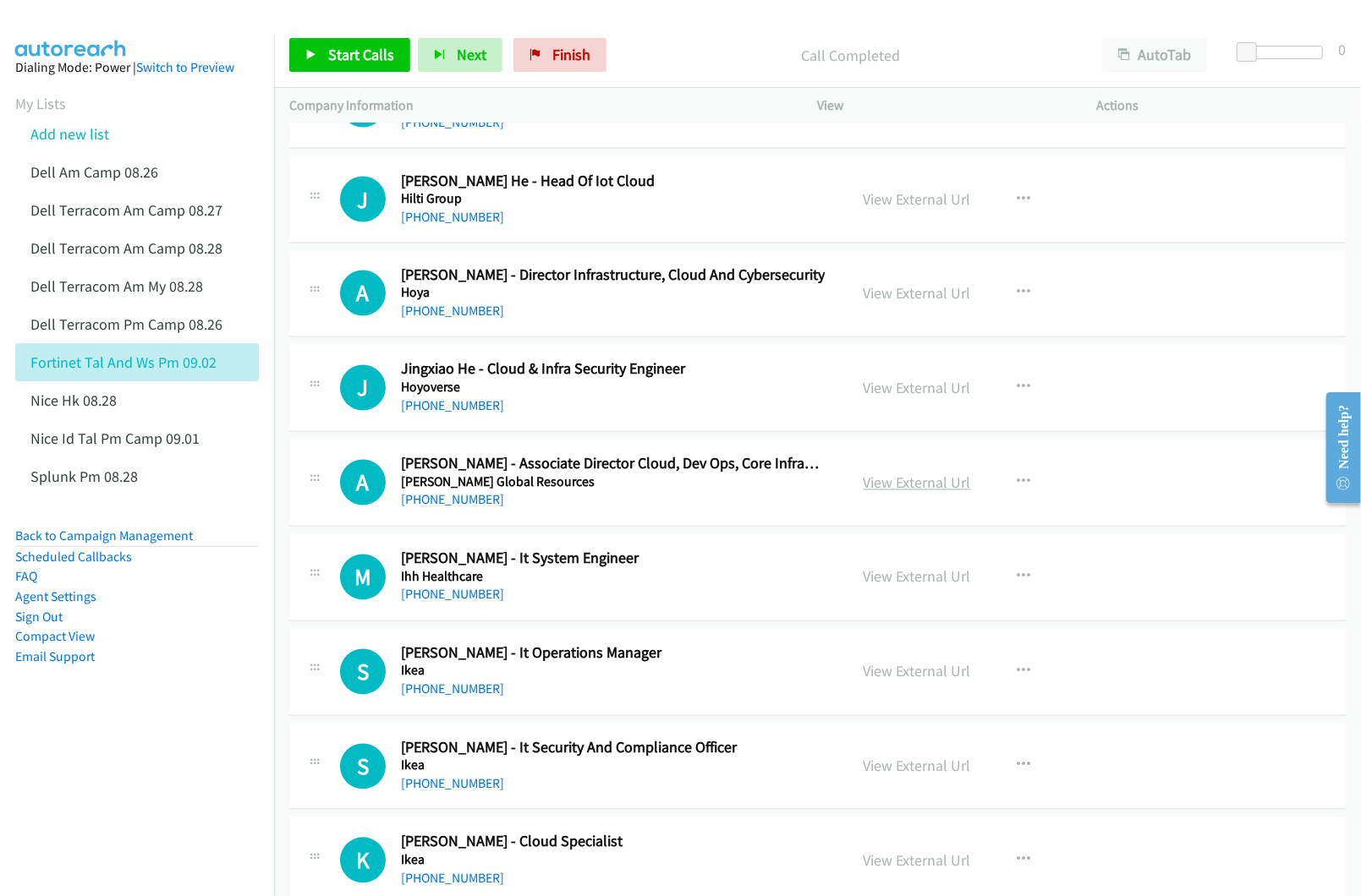
click at [876, 486] on link "View External Url" at bounding box center [918, 483] width 108 height 20
click at [925, 585] on link "View External Url" at bounding box center [918, 577] width 108 height 20
click at [876, 674] on link "View External Url" at bounding box center [918, 672] width 108 height 20
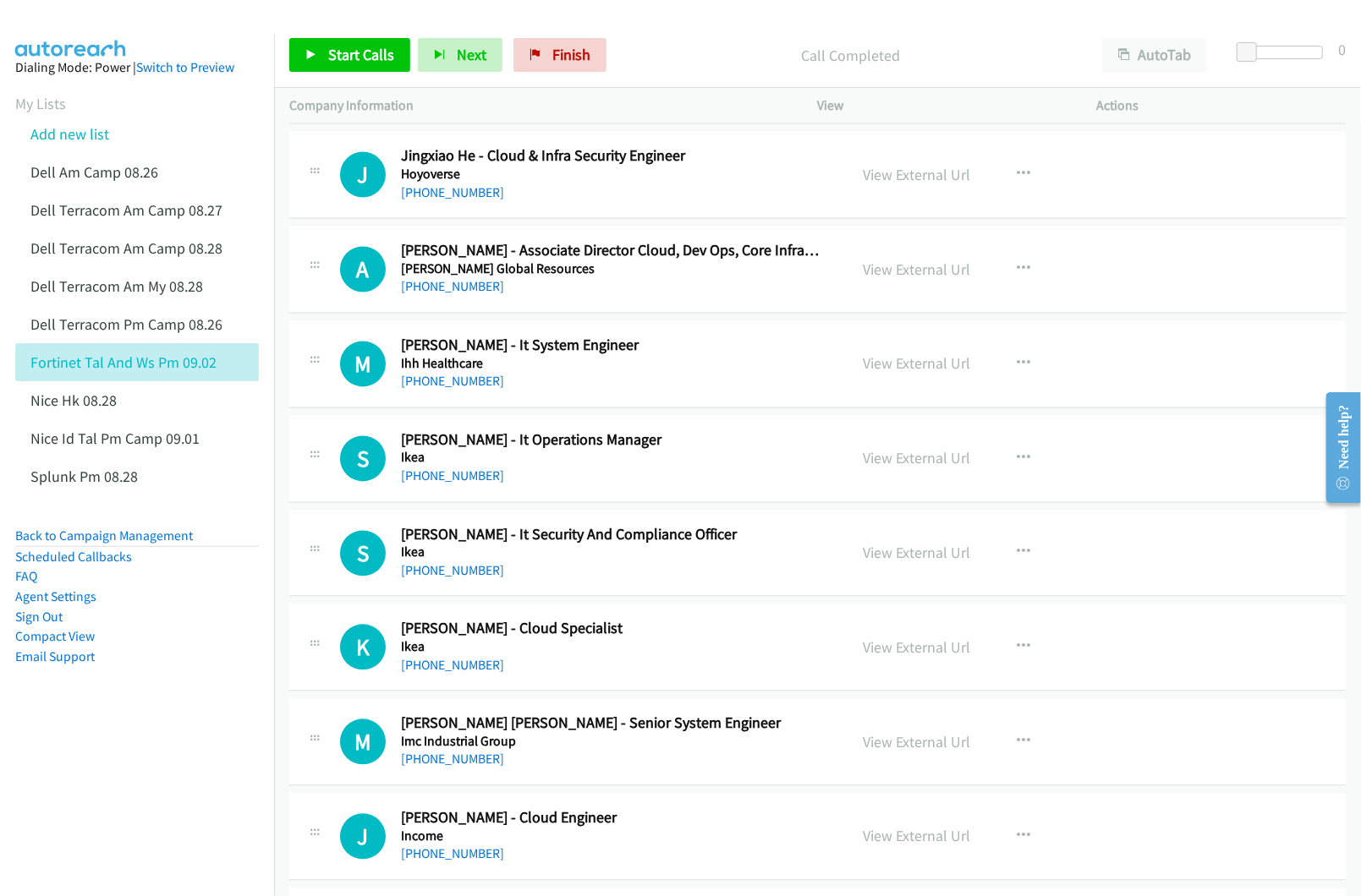
scroll to position [2142, 0]
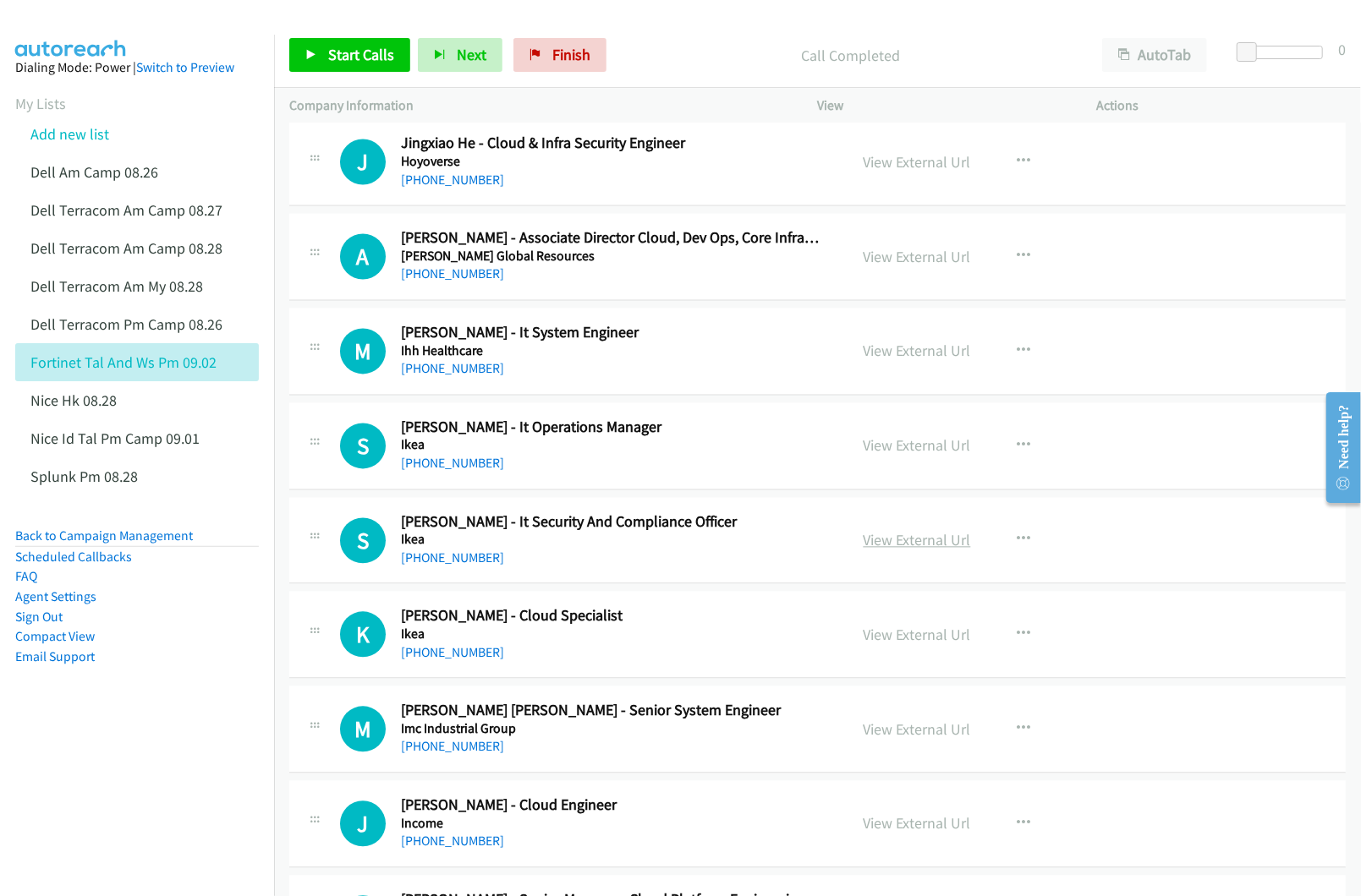
click at [881, 549] on link "View External Url" at bounding box center [918, 541] width 108 height 20
click at [896, 645] on link "View External Url" at bounding box center [918, 636] width 108 height 20
click at [925, 733] on link "View External Url" at bounding box center [918, 731] width 108 height 20
click at [910, 834] on link "View External Url" at bounding box center [918, 824] width 108 height 20
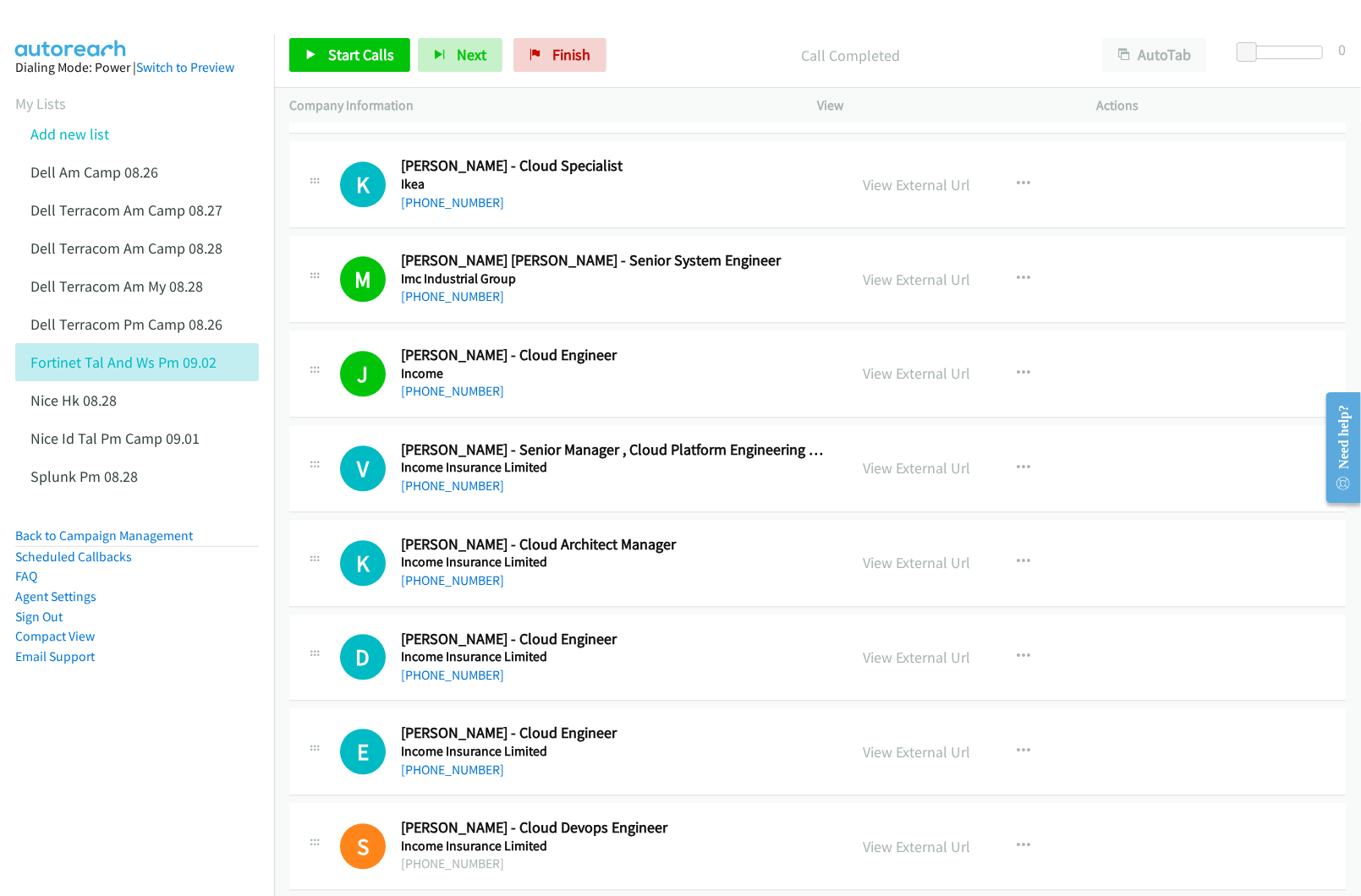
scroll to position [2706, 0]
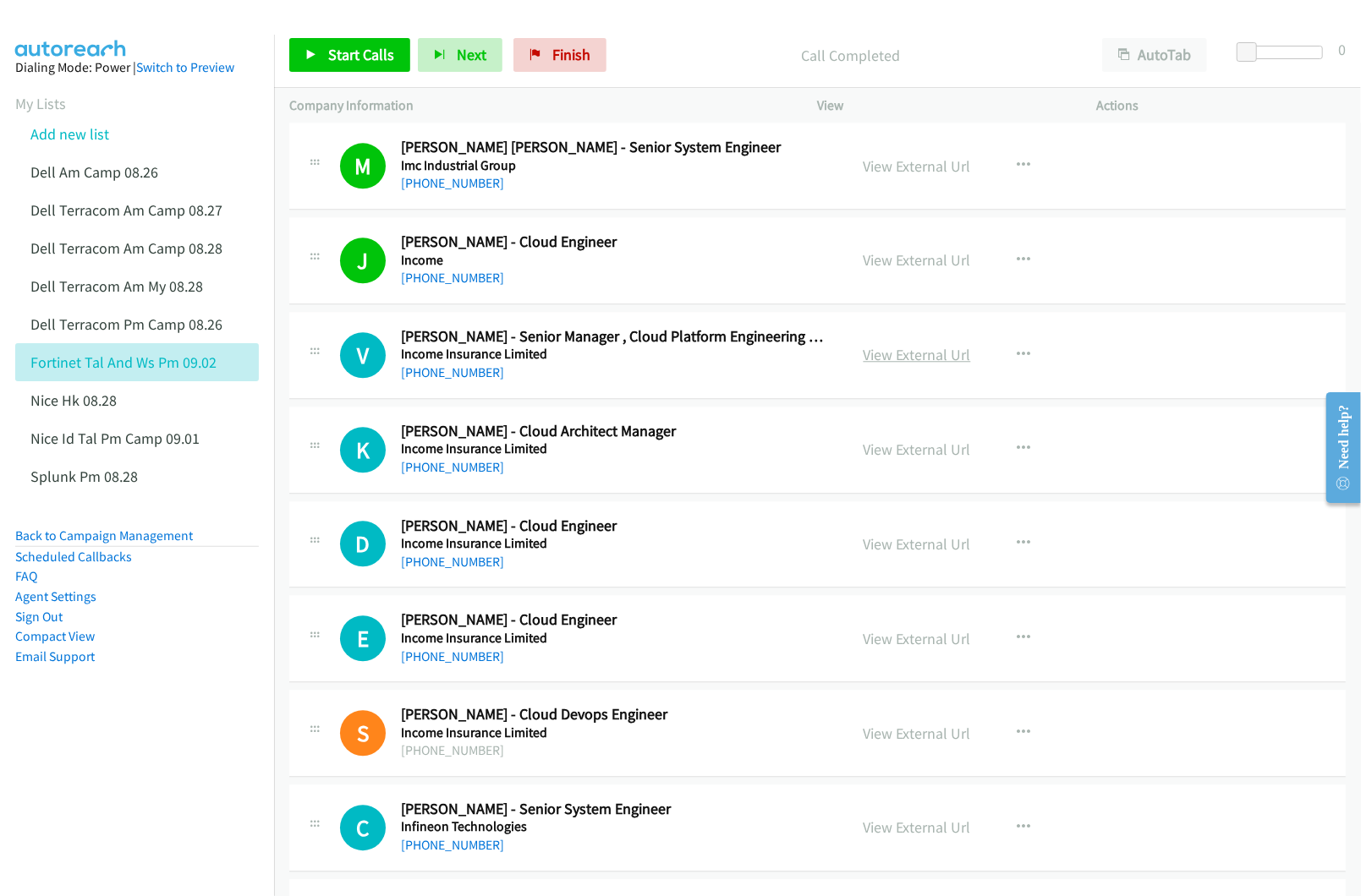
click at [915, 365] on link "View External Url" at bounding box center [918, 355] width 108 height 20
click at [881, 454] on link "View External Url" at bounding box center [918, 450] width 108 height 20
click at [891, 554] on link "View External Url" at bounding box center [918, 544] width 108 height 20
click at [893, 641] on link "View External Url" at bounding box center [918, 639] width 108 height 20
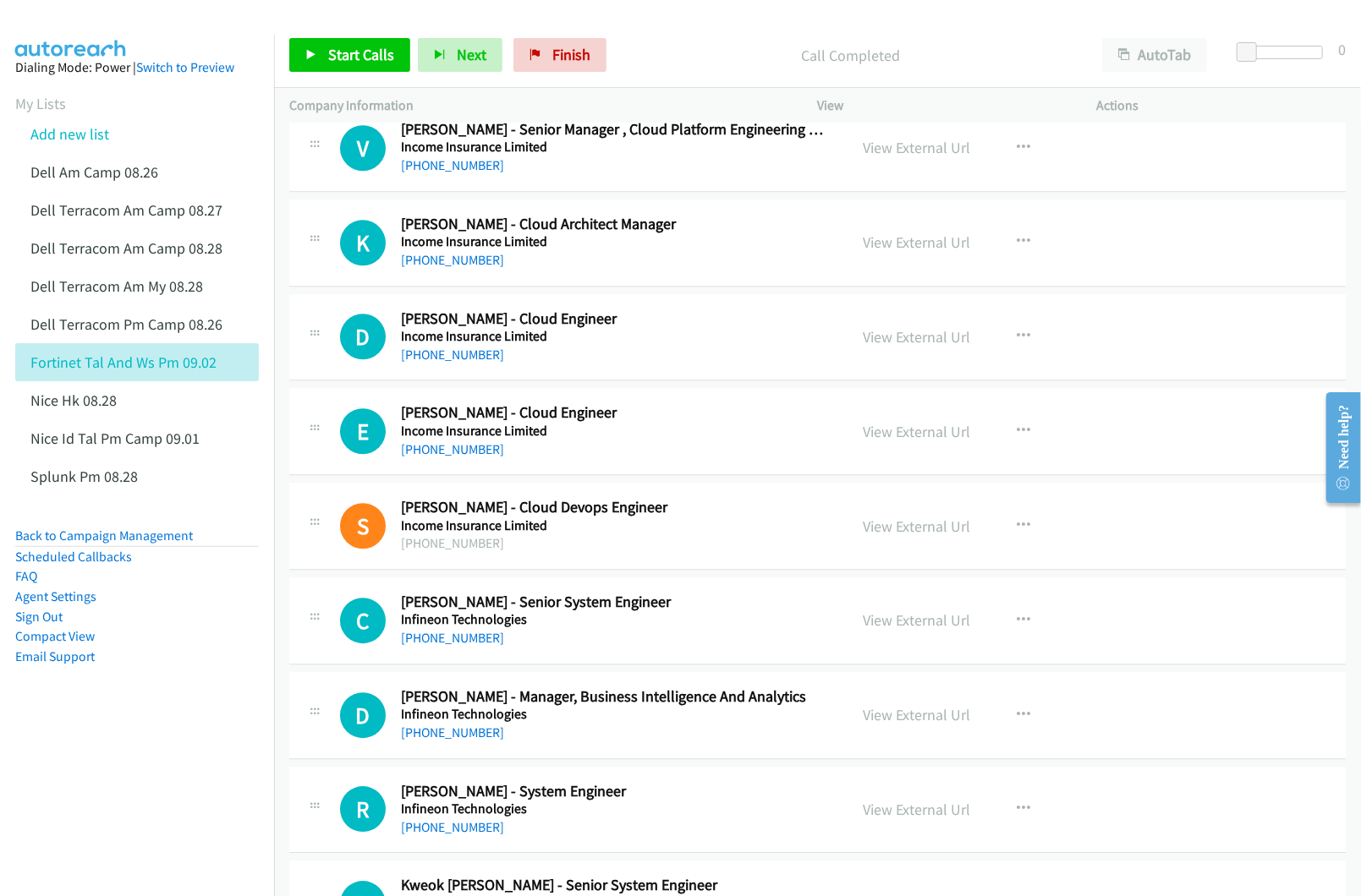
scroll to position [2931, 0]
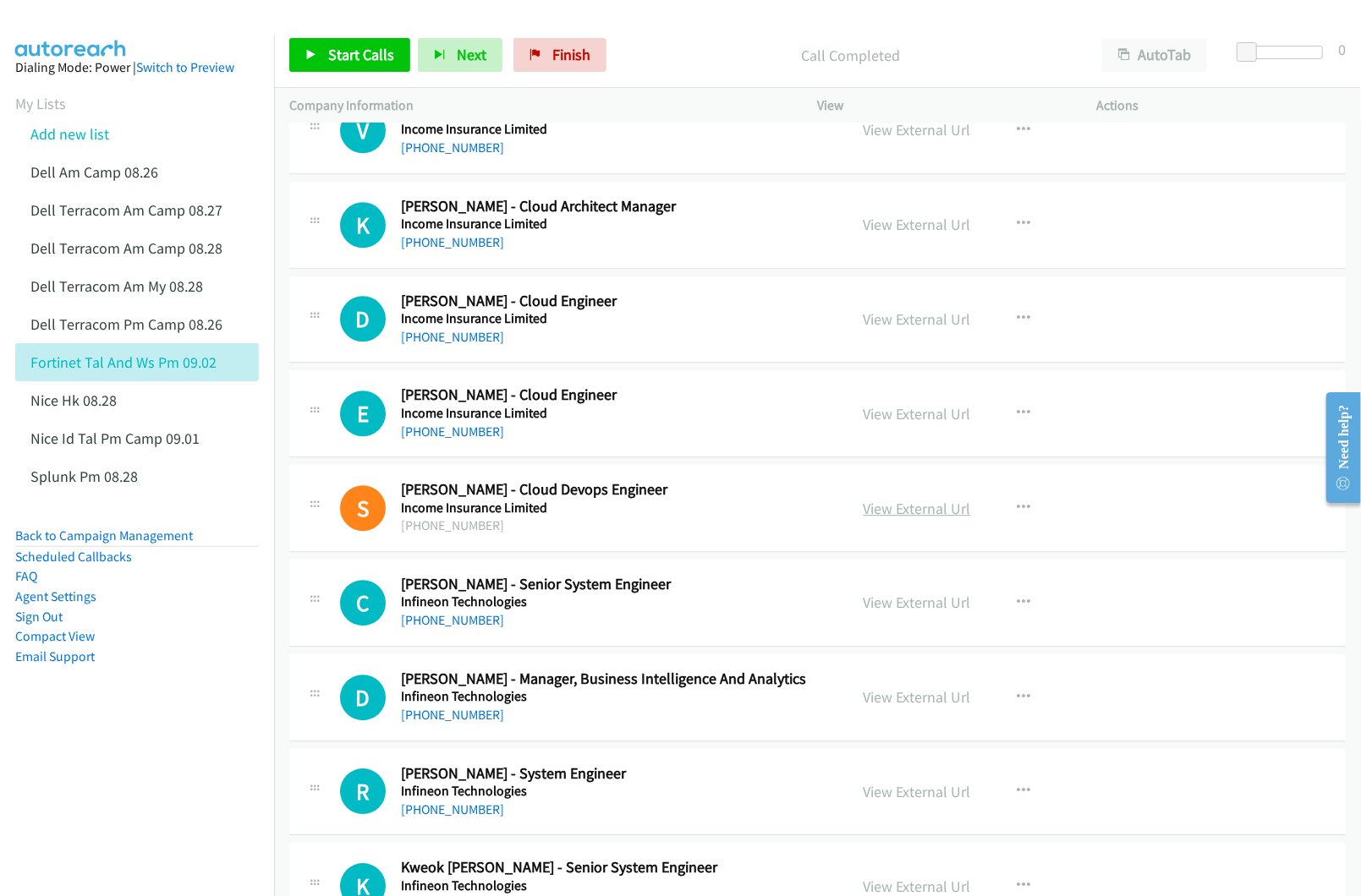
click at [882, 515] on link "View External Url" at bounding box center [918, 509] width 108 height 20
click at [898, 612] on link "View External Url" at bounding box center [918, 602] width 108 height 20
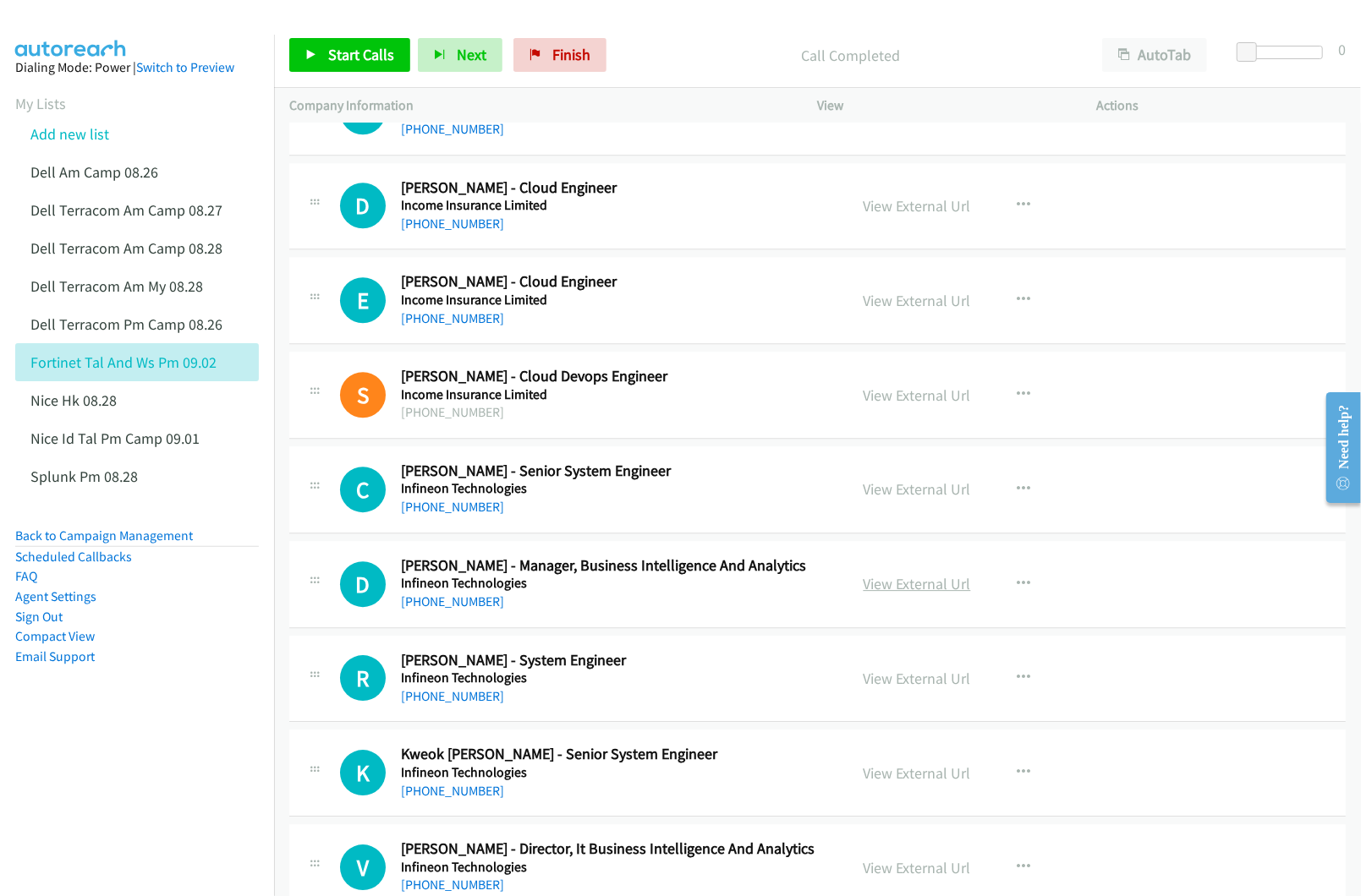
click at [869, 587] on link "View External Url" at bounding box center [918, 584] width 108 height 20
click at [900, 689] on link "View External Url" at bounding box center [918, 679] width 108 height 20
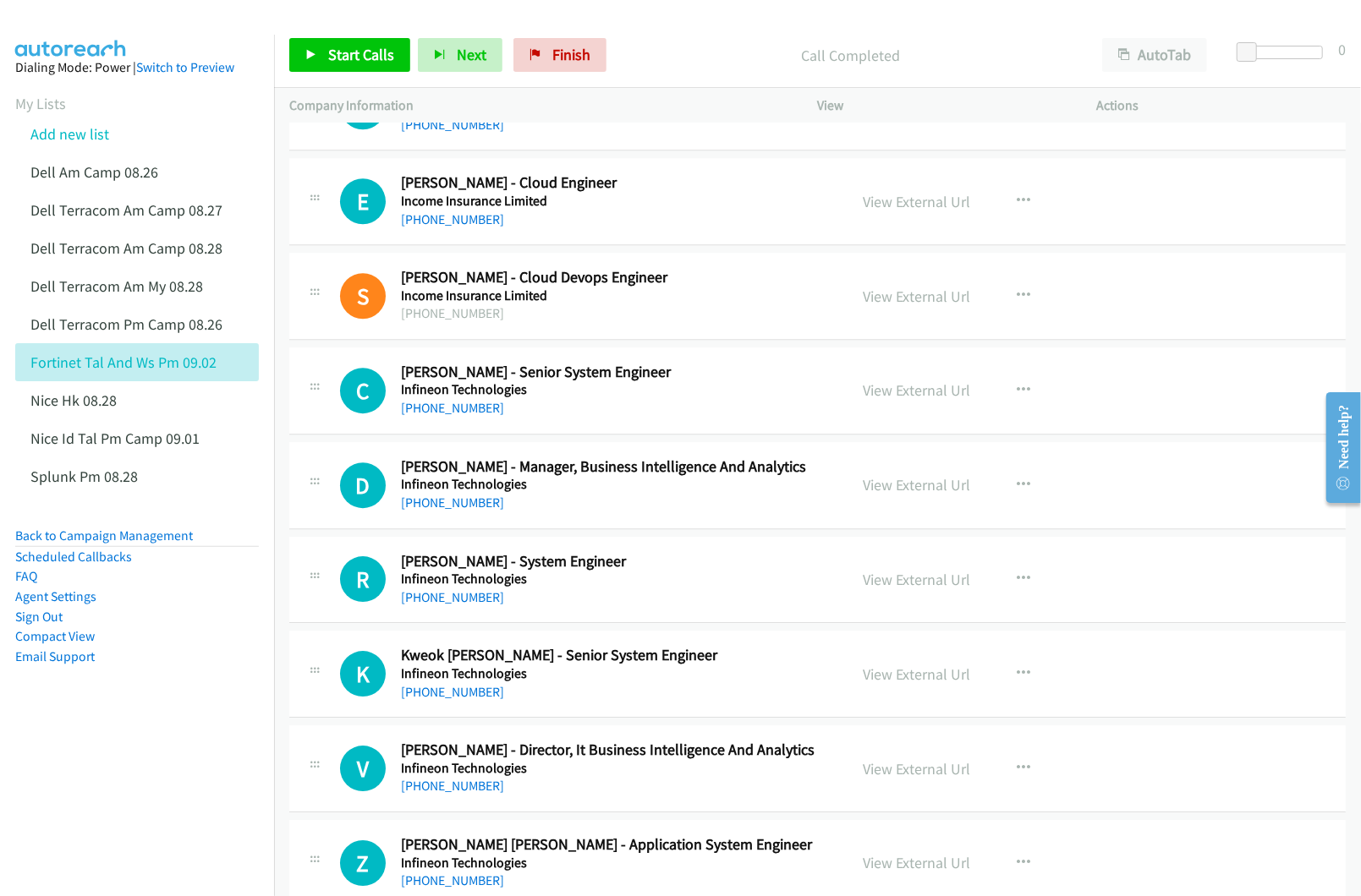
scroll to position [3157, 0]
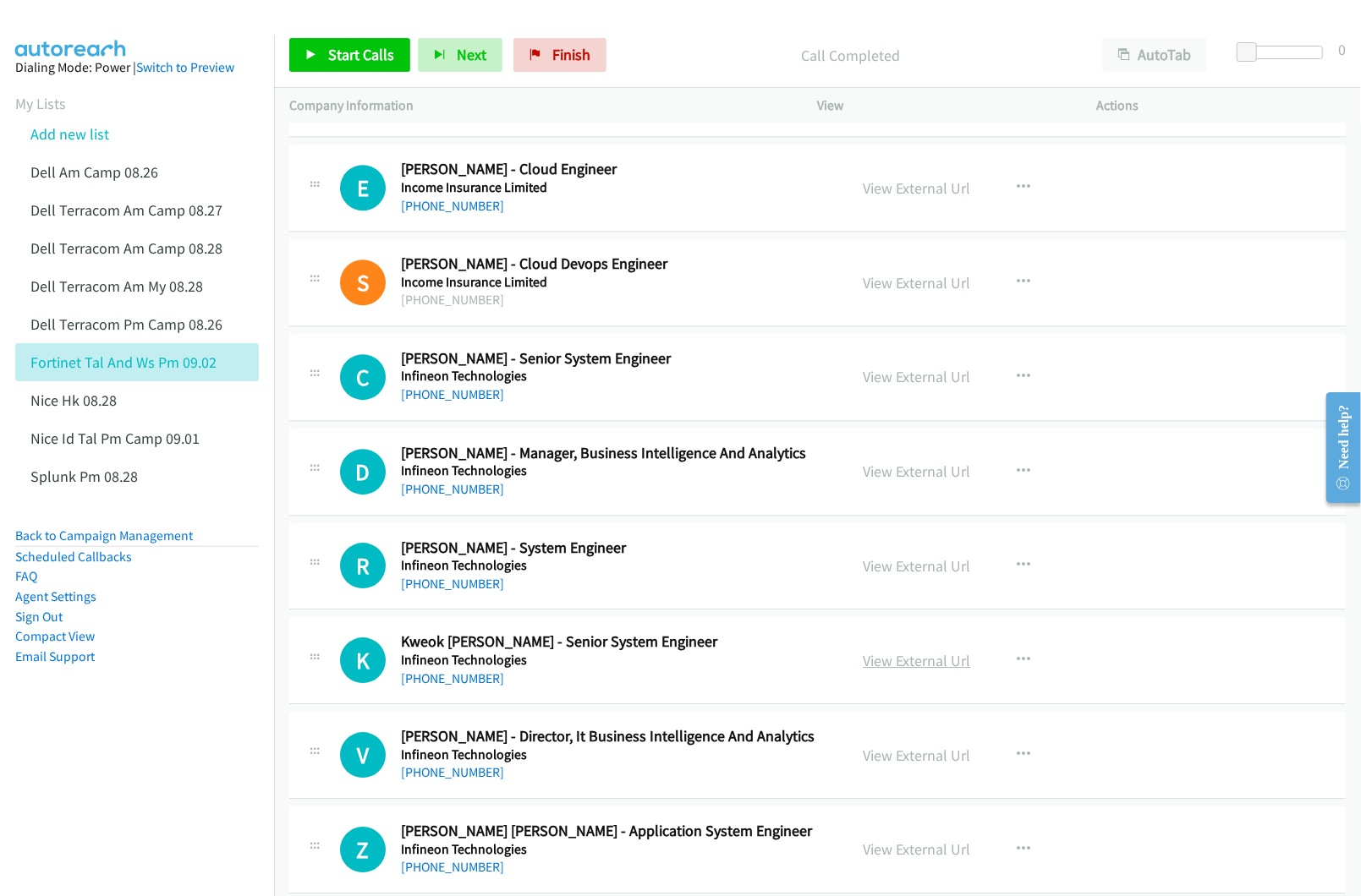
click at [905, 671] on link "View External Url" at bounding box center [918, 661] width 108 height 20
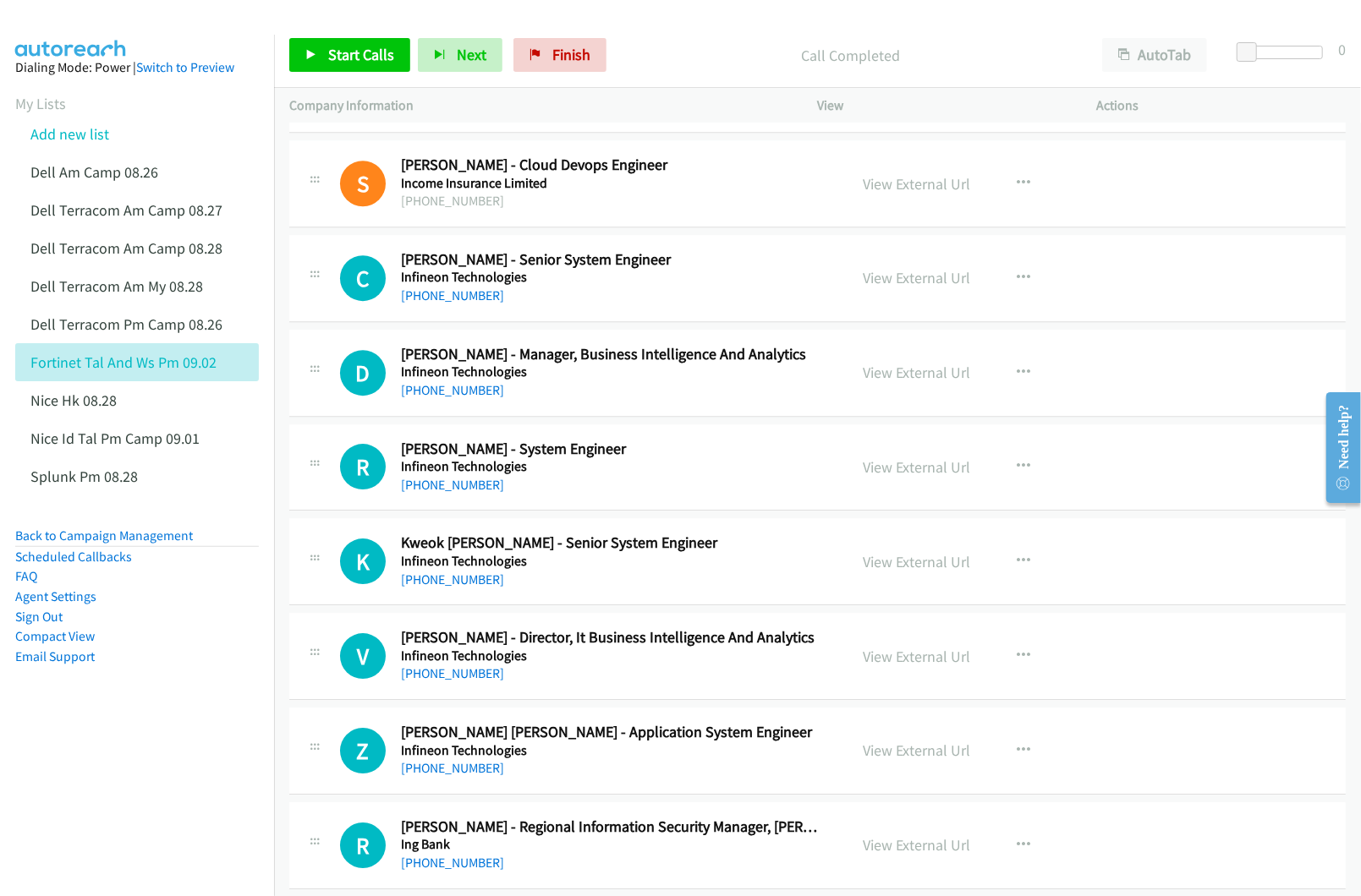
scroll to position [3269, 0]
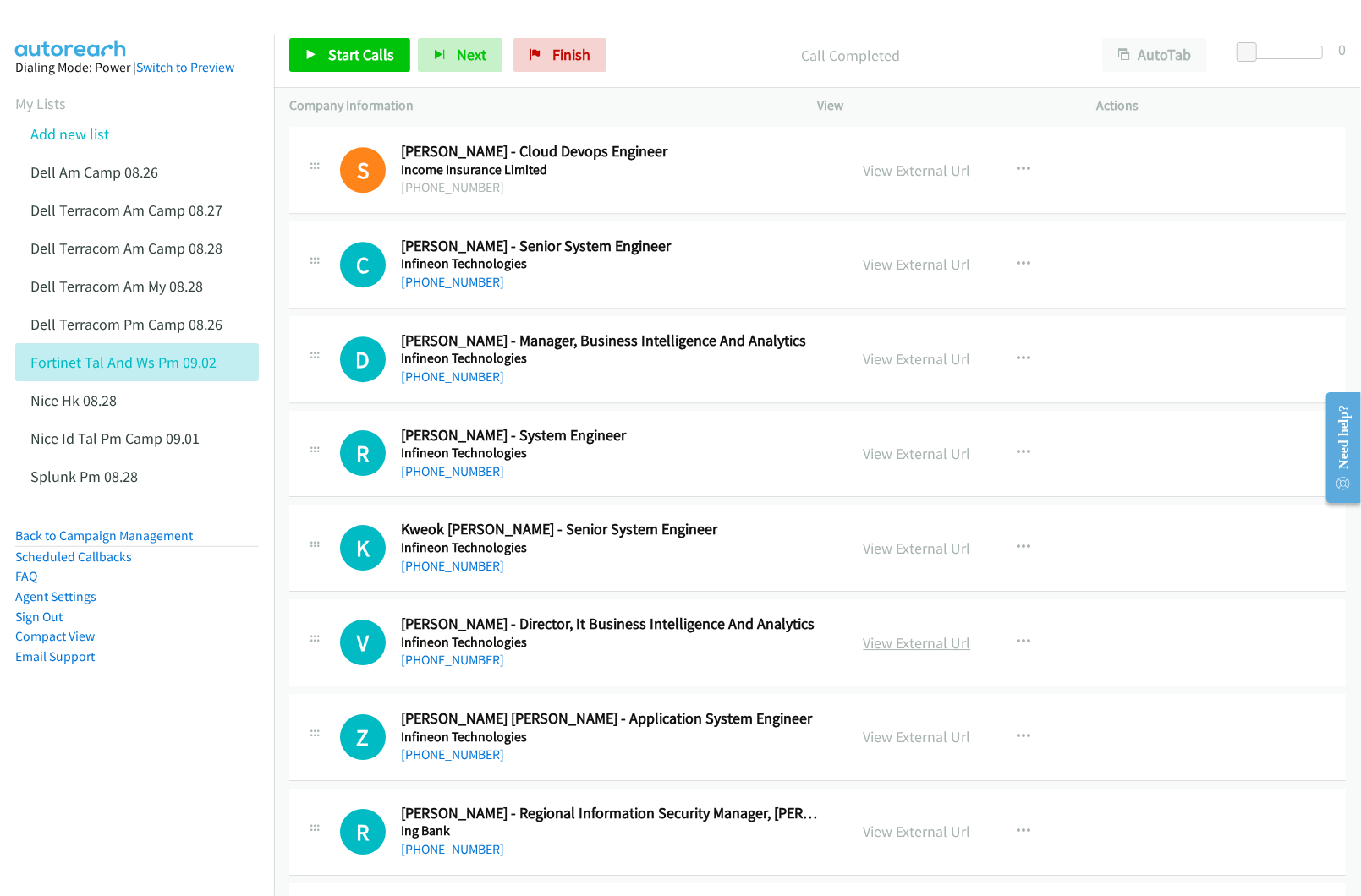
click at [882, 653] on link "View External Url" at bounding box center [918, 644] width 108 height 20
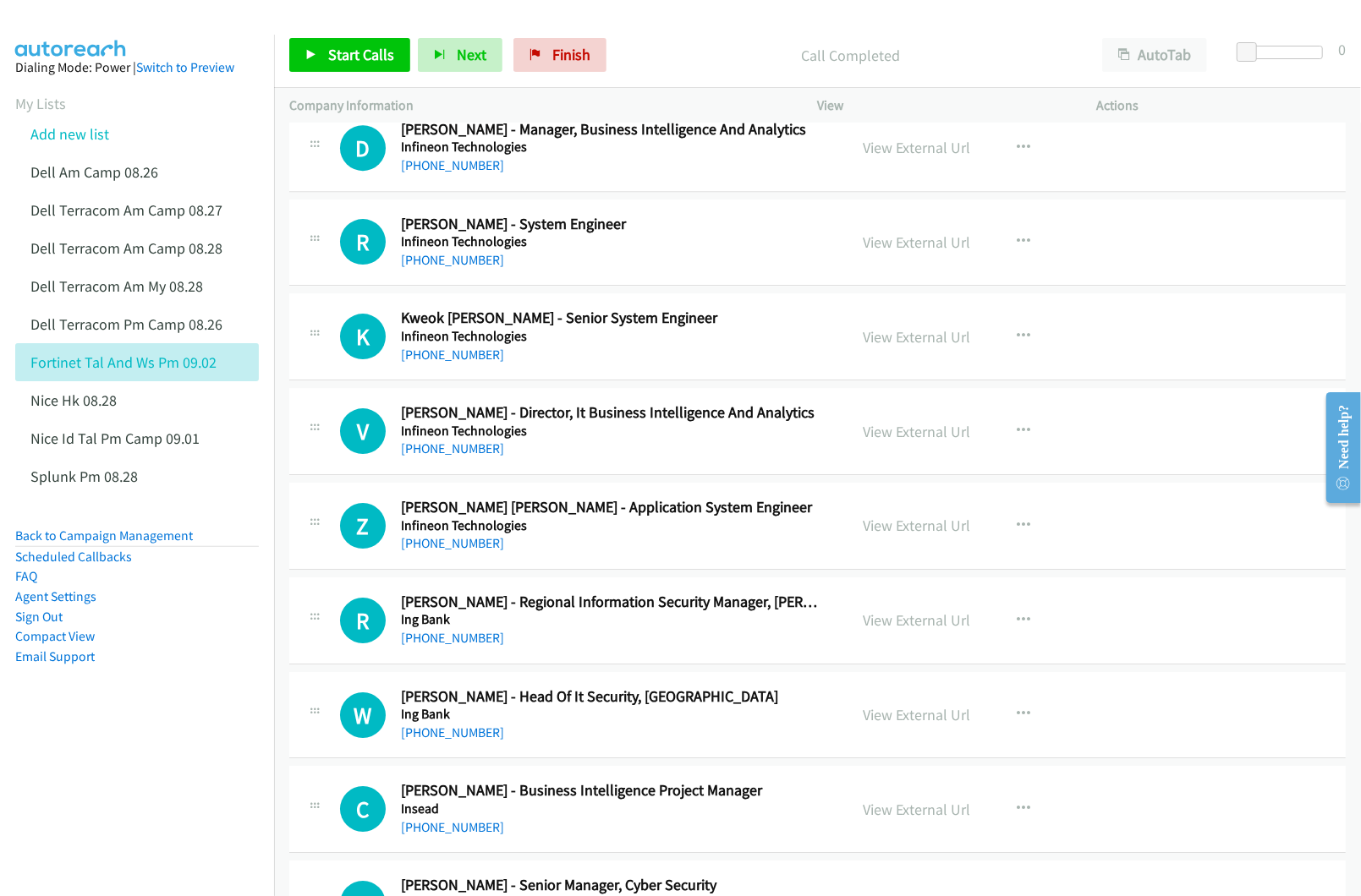
scroll to position [3495, 0]
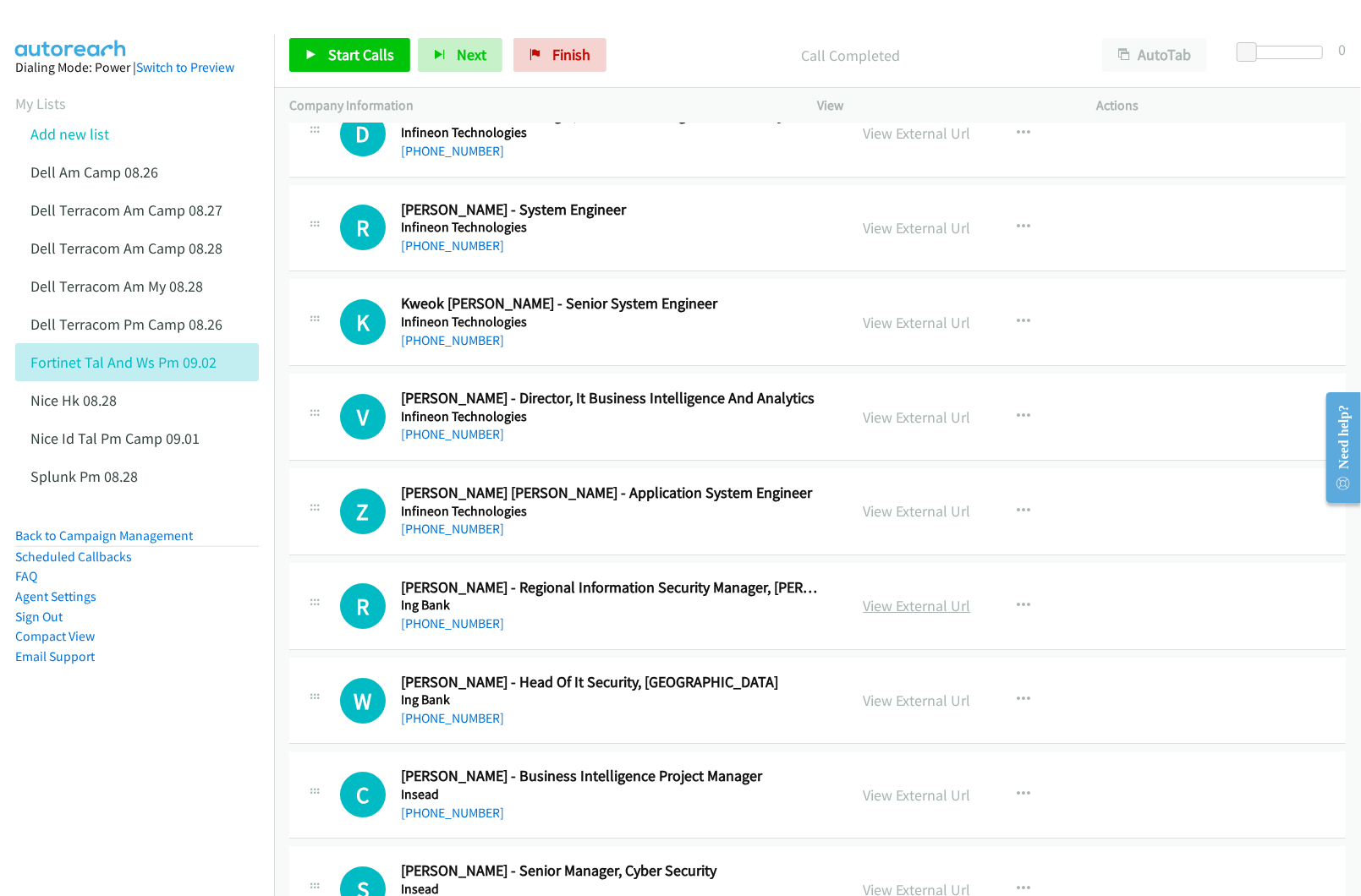
click at [910, 612] on link "View External Url" at bounding box center [918, 606] width 108 height 20
click at [876, 710] on link "View External Url" at bounding box center [918, 701] width 108 height 20
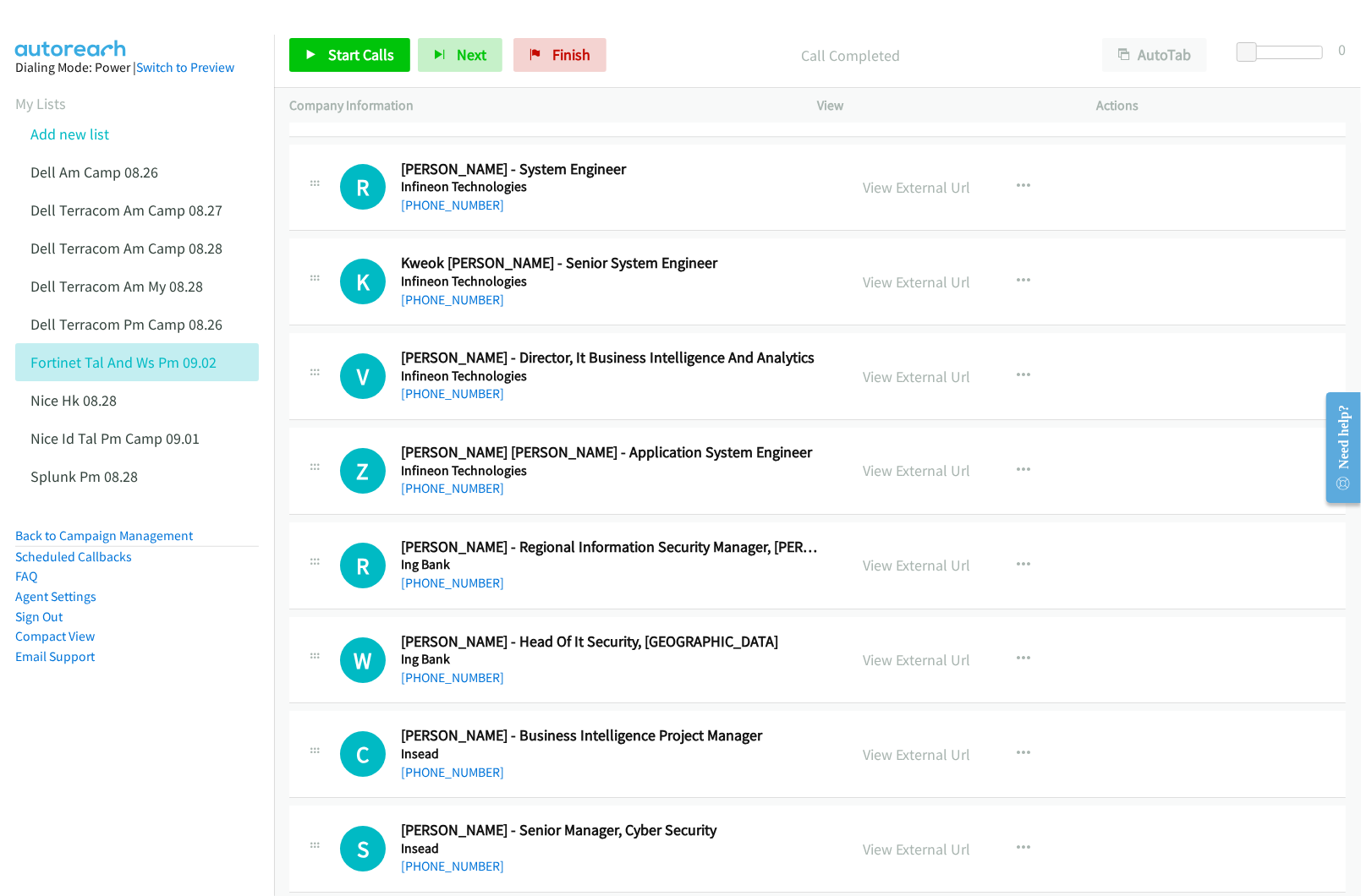
scroll to position [3607, 0]
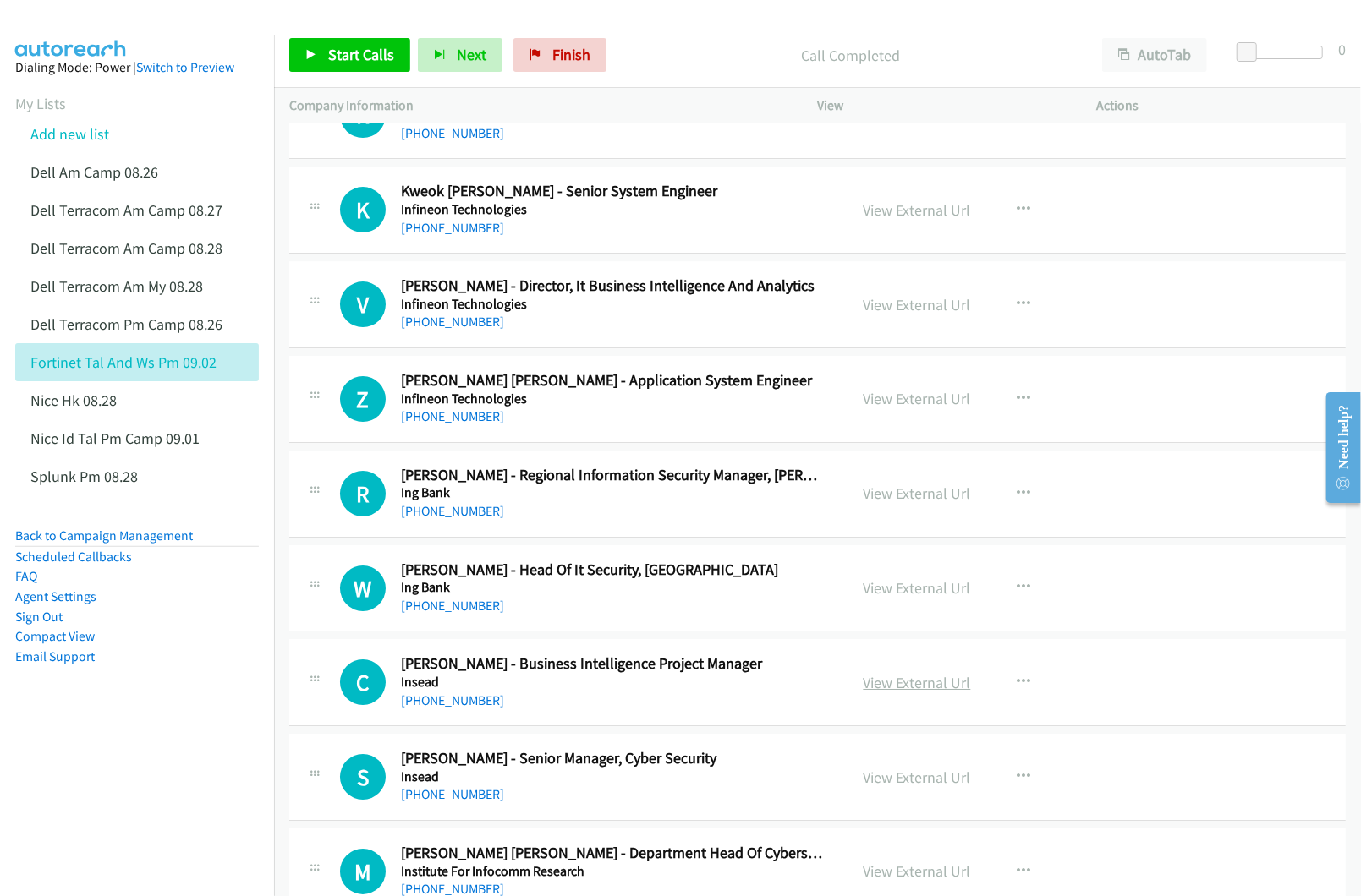
click at [883, 692] on link "View External Url" at bounding box center [918, 683] width 108 height 20
click at [890, 787] on link "View External Url" at bounding box center [918, 777] width 108 height 20
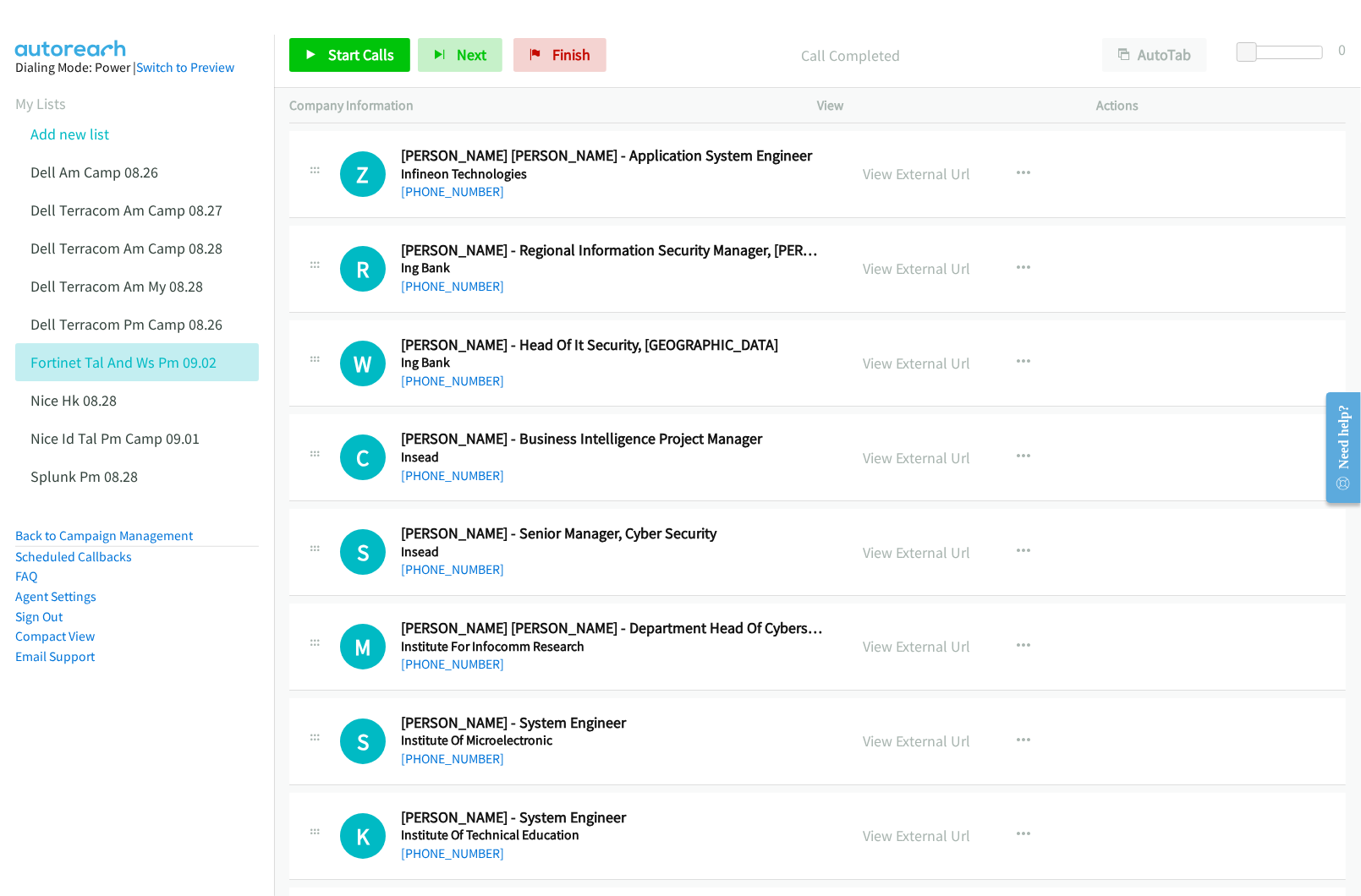
scroll to position [3834, 0]
click at [925, 655] on link "View External Url" at bounding box center [918, 646] width 108 height 20
click at [888, 746] on link "View External Url" at bounding box center [918, 741] width 108 height 20
click at [896, 845] on link "View External Url" at bounding box center [918, 835] width 108 height 20
click at [72, 126] on link "Add new list" at bounding box center [70, 134] width 79 height 20
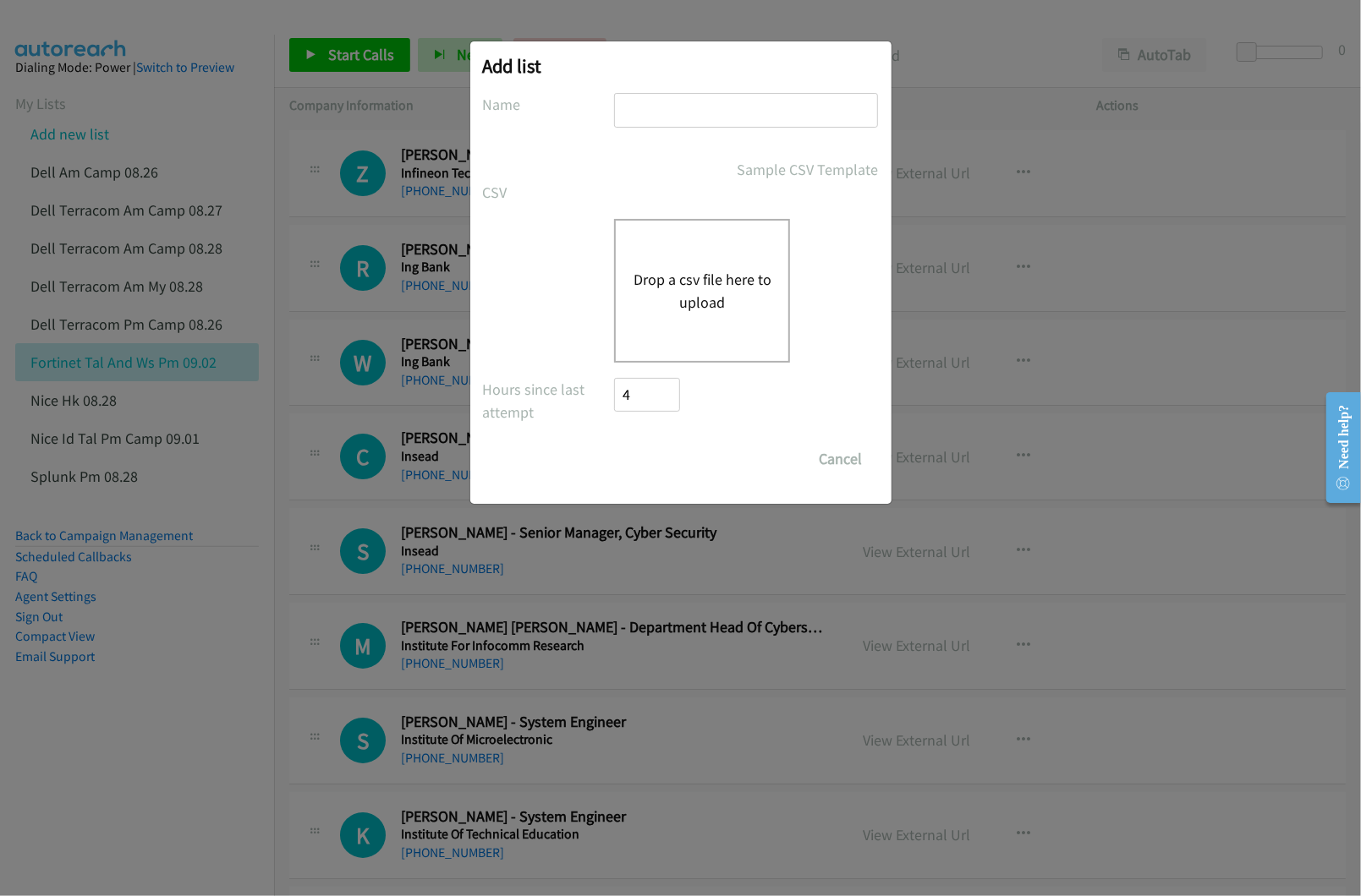
click at [724, 279] on button "Drop a csv file here to upload" at bounding box center [702, 291] width 138 height 46
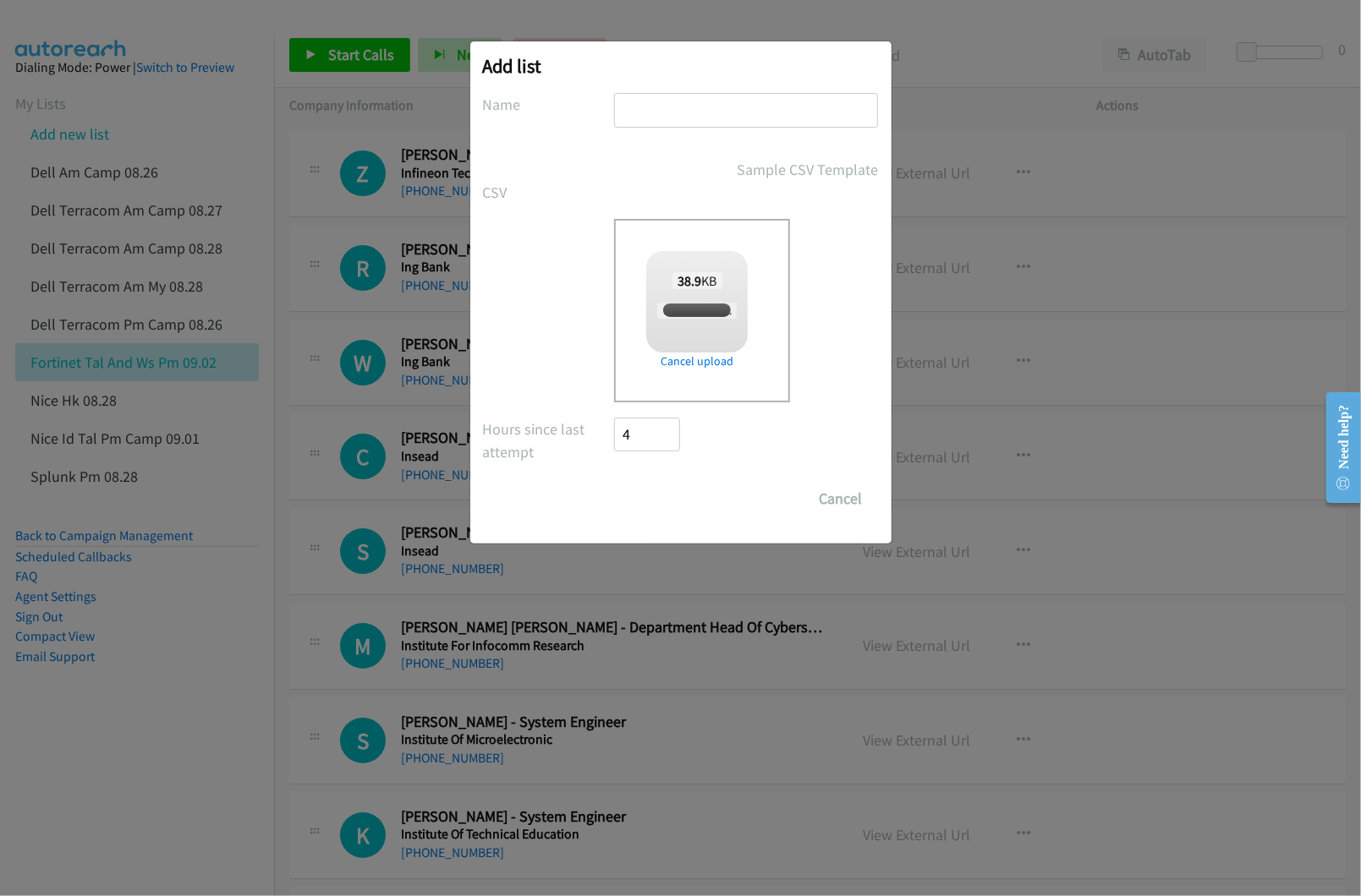
checkbox input "true"
click at [678, 111] on input "text" at bounding box center [746, 110] width 264 height 35
click at [771, 116] on input "FORTINET TAL AND WS PM 09.02" at bounding box center [746, 110] width 264 height 35
type input "FORTINET TAL AND WS TH PM 09.02"
click at [667, 492] on input "Save List" at bounding box center [659, 499] width 89 height 34
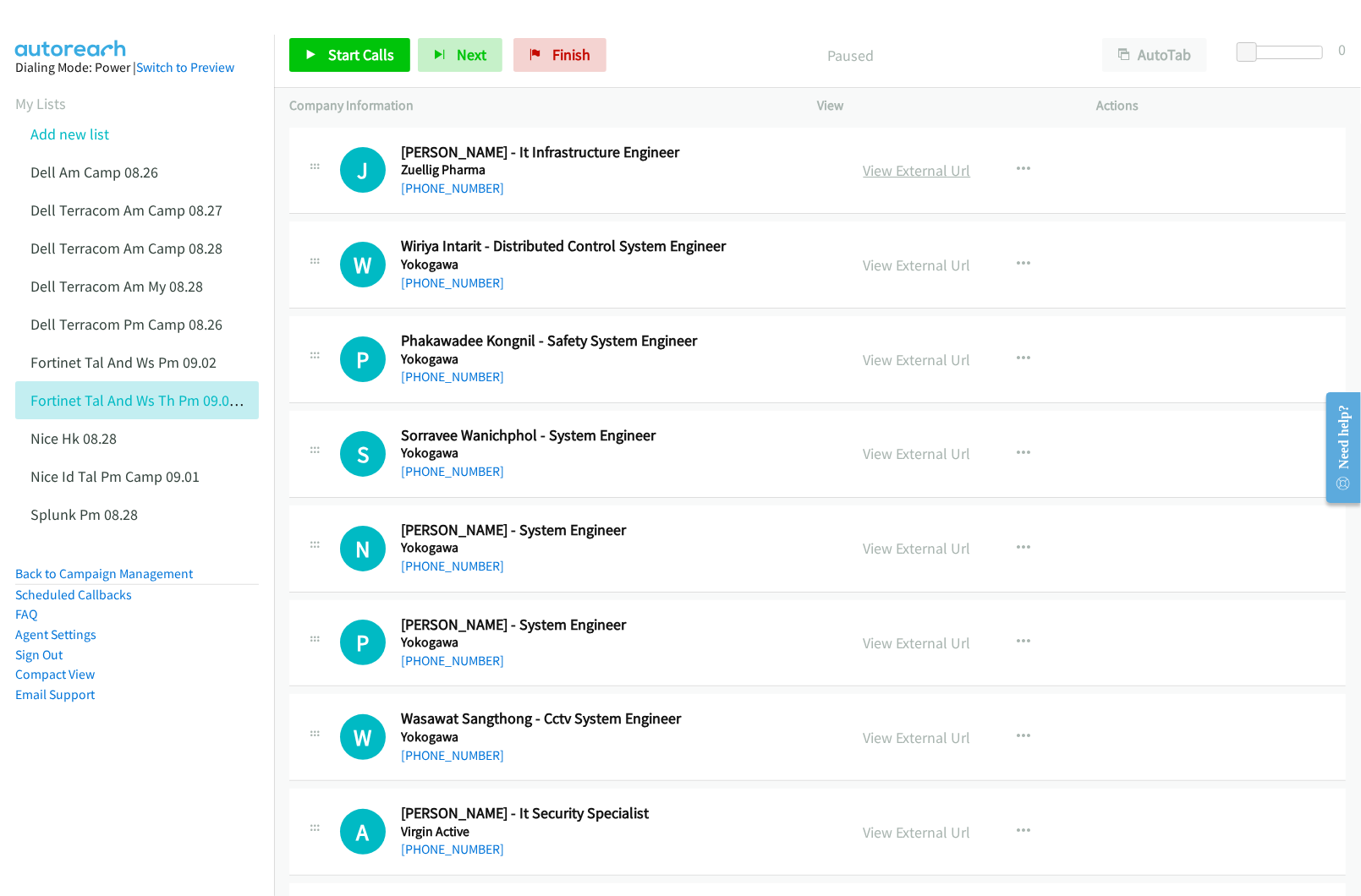
click at [904, 171] on link "View External Url" at bounding box center [918, 171] width 108 height 20
click at [878, 356] on link "View External Url" at bounding box center [918, 360] width 108 height 20
click at [886, 450] on link "View External Url" at bounding box center [918, 454] width 108 height 20
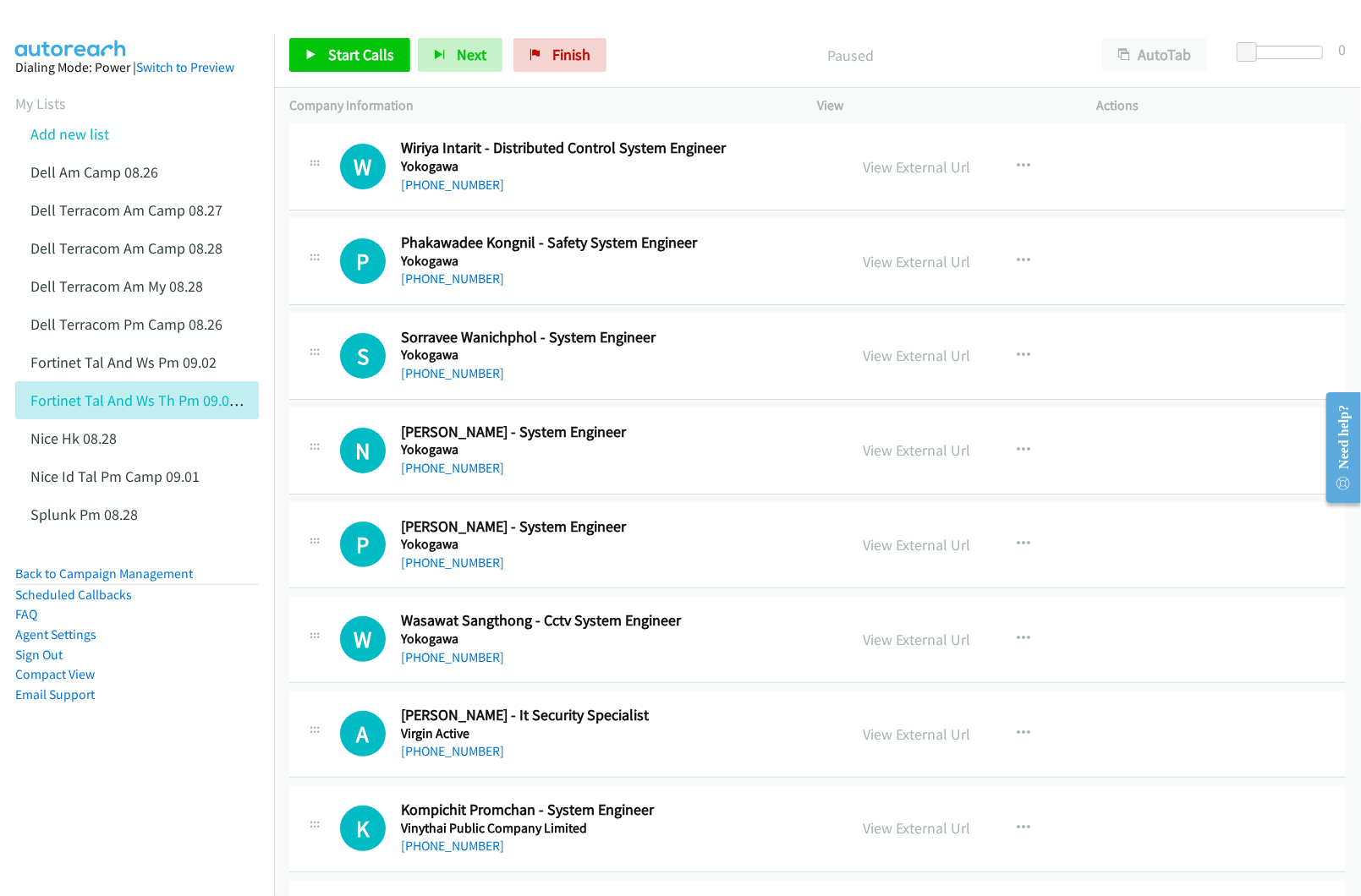
scroll to position [112, 0]
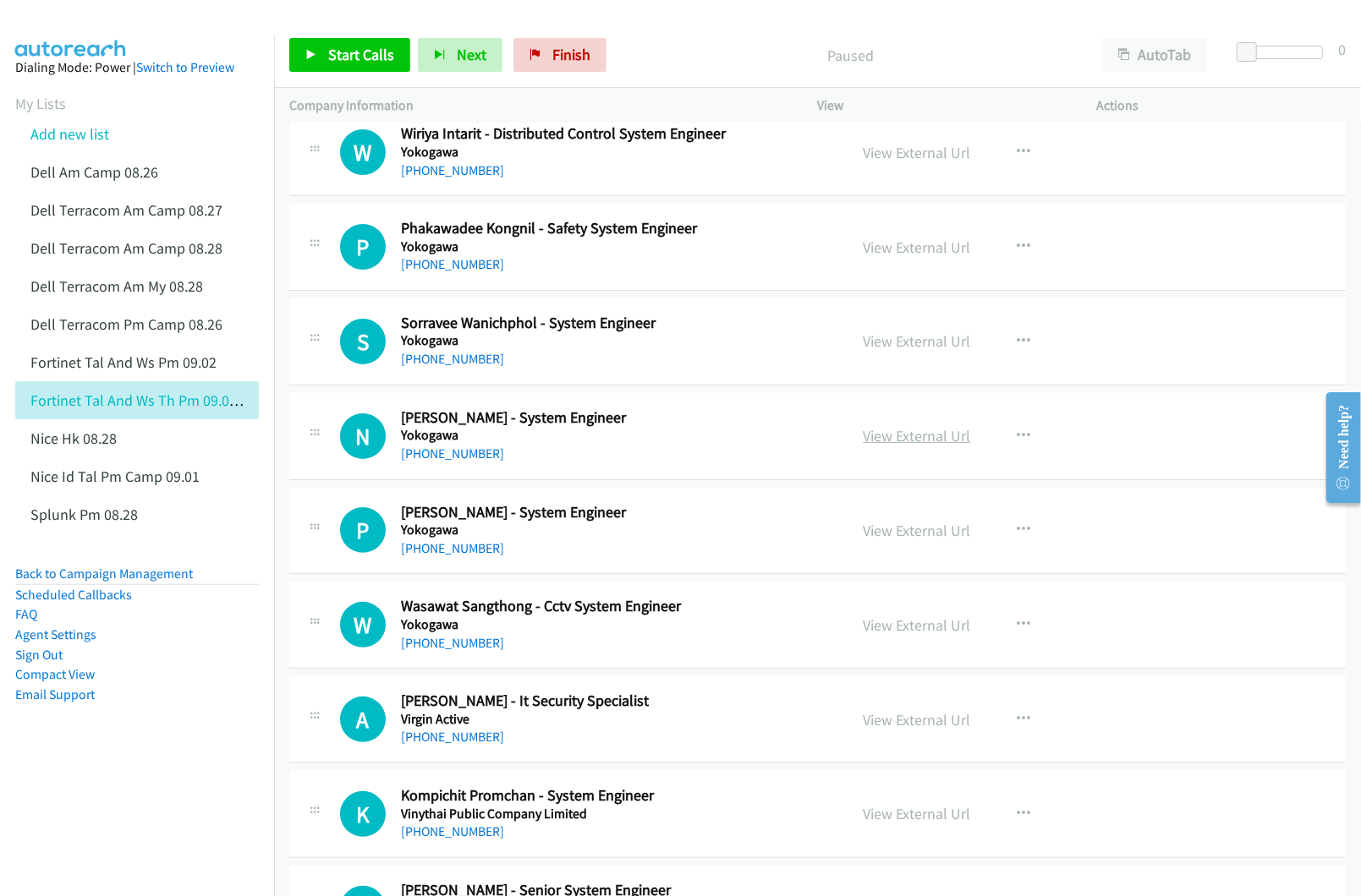
click at [870, 438] on link "View External Url" at bounding box center [918, 436] width 108 height 20
click at [900, 526] on link "View External Url" at bounding box center [918, 531] width 108 height 20
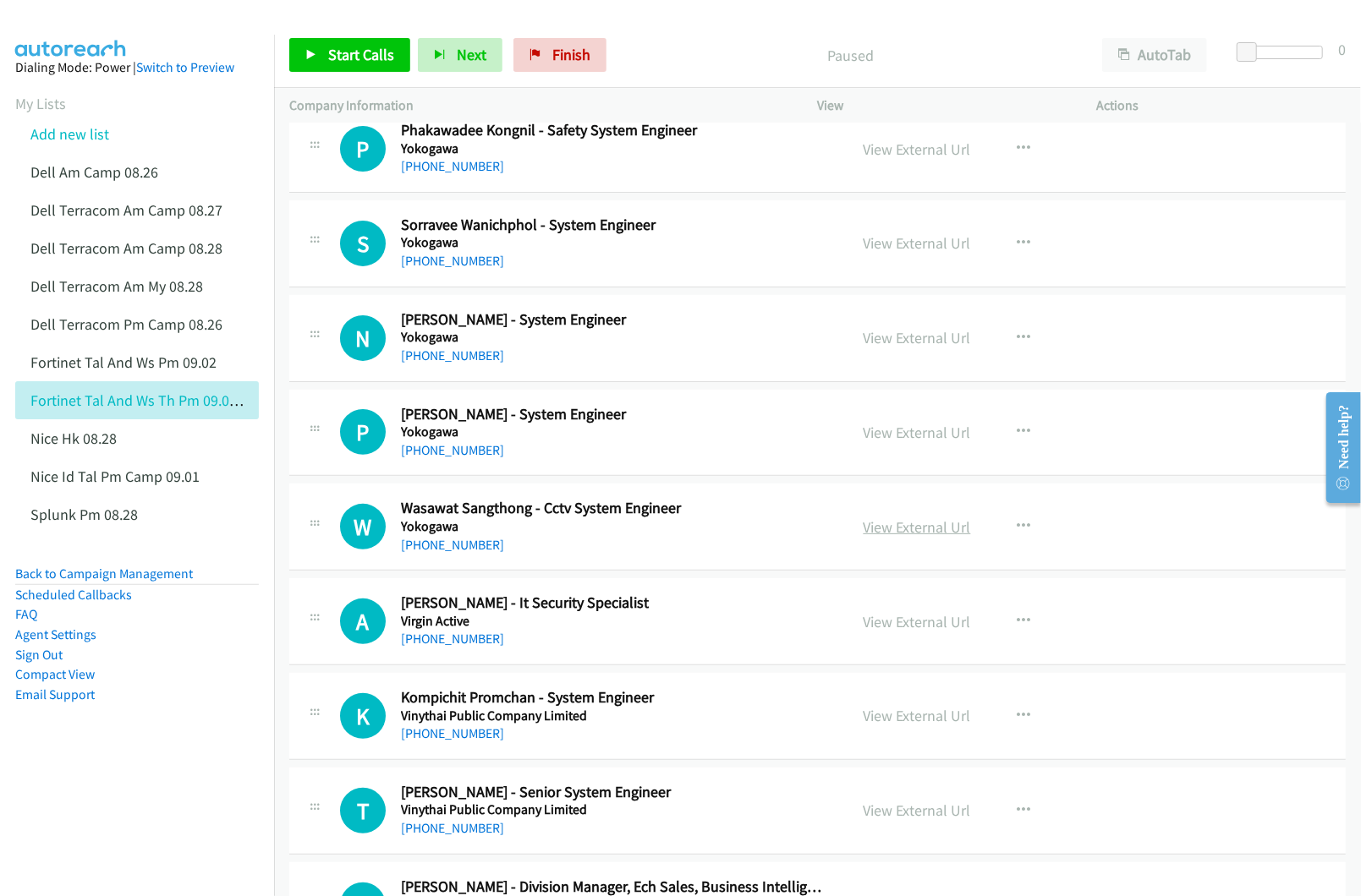
scroll to position [225, 0]
